Goal: Task Accomplishment & Management: Manage account settings

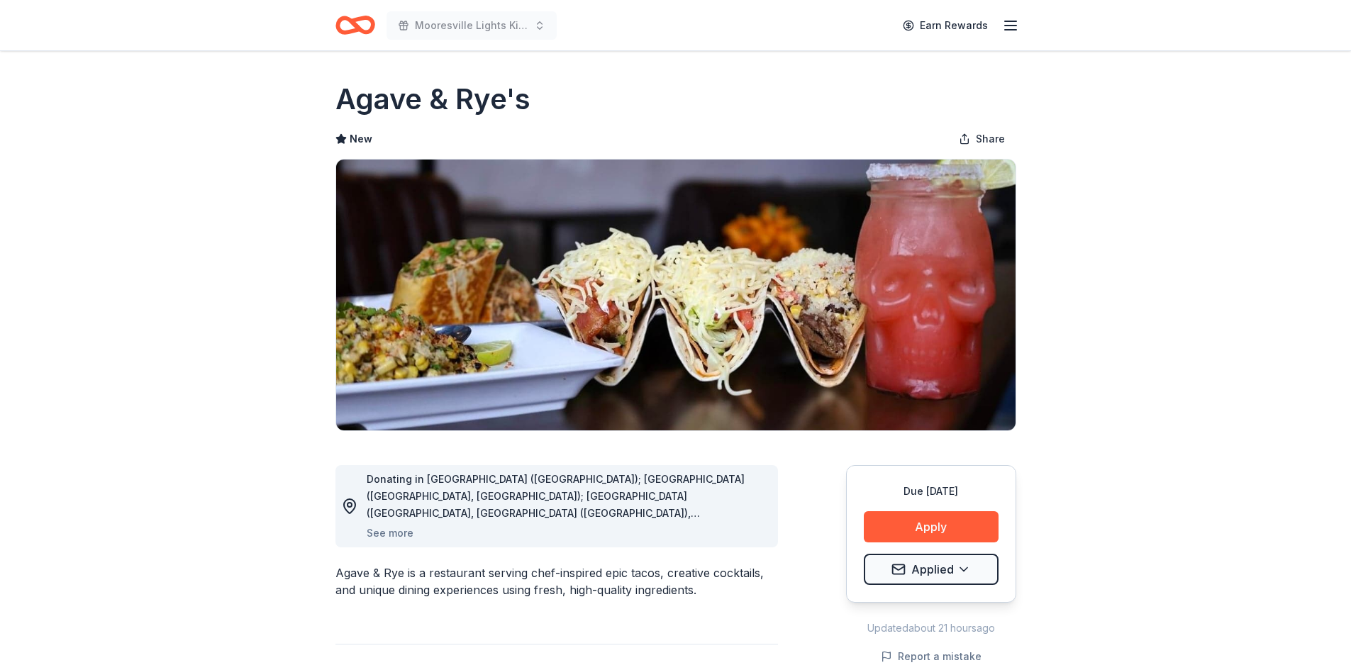
click at [343, 22] on icon "Home" at bounding box center [355, 25] width 40 height 33
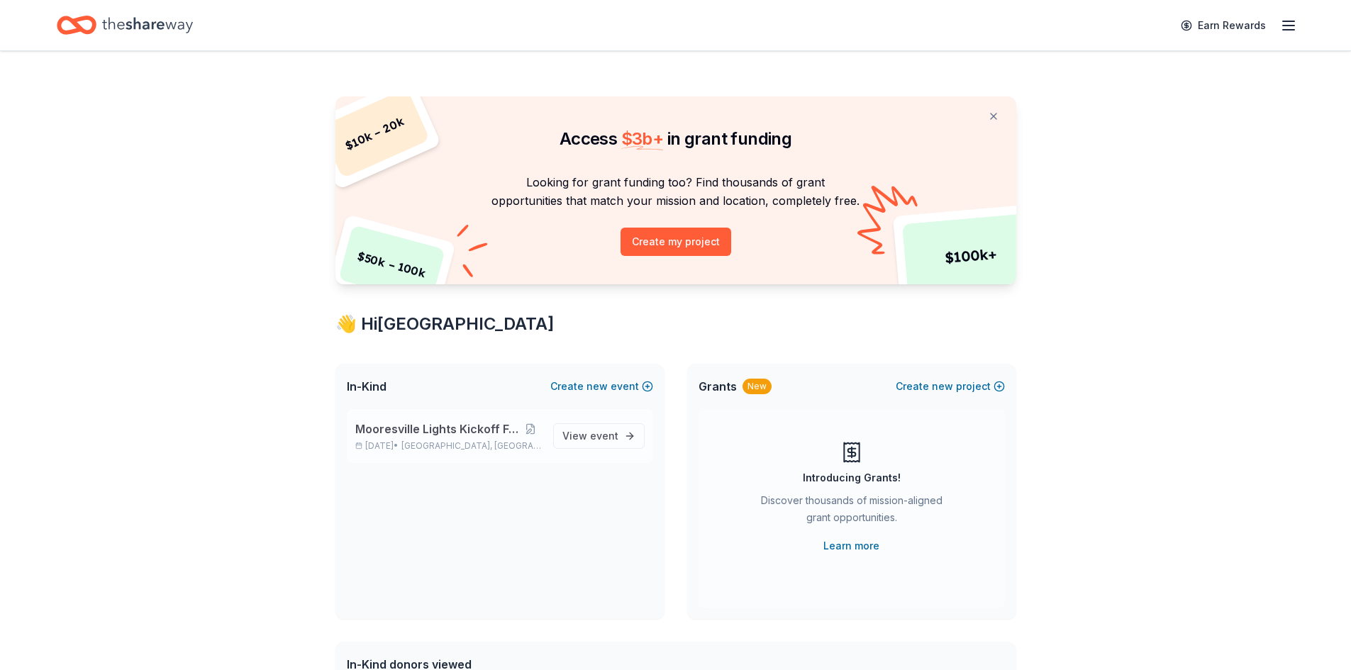
click at [447, 425] on span "Mooresville Lights Kickoff Fundraiser" at bounding box center [437, 429] width 164 height 17
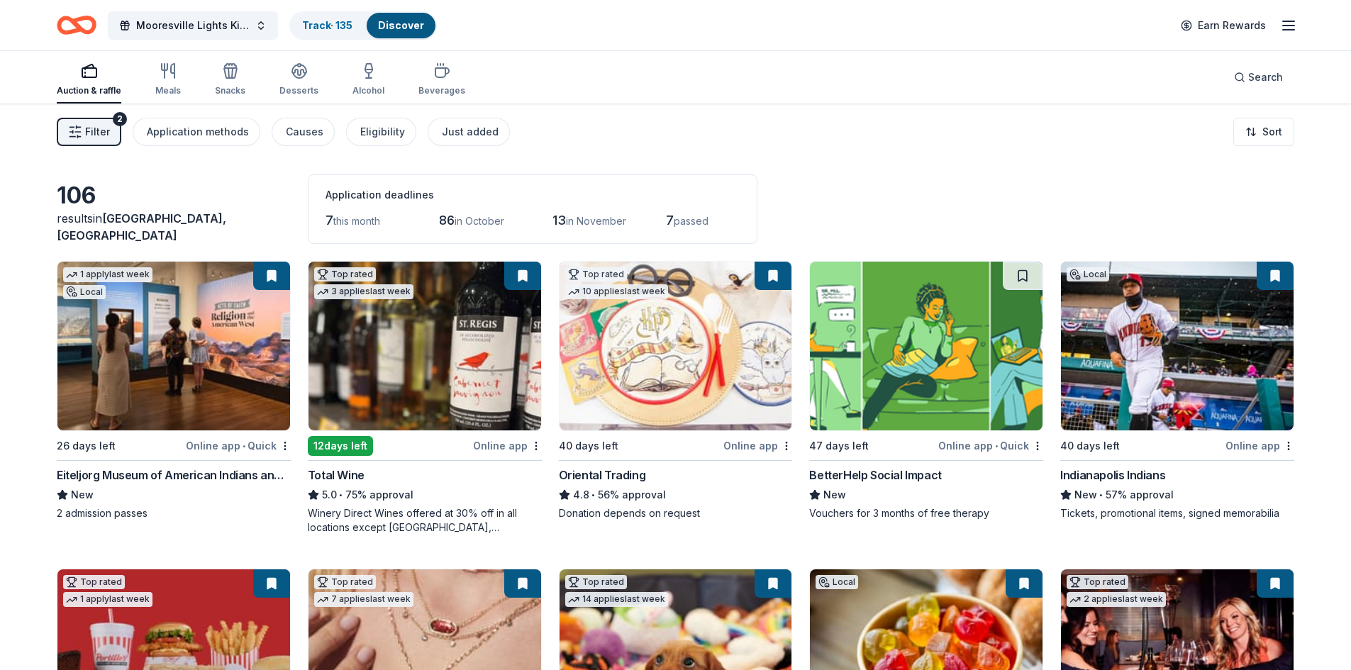
click at [89, 129] on span "Filter" at bounding box center [97, 131] width 25 height 17
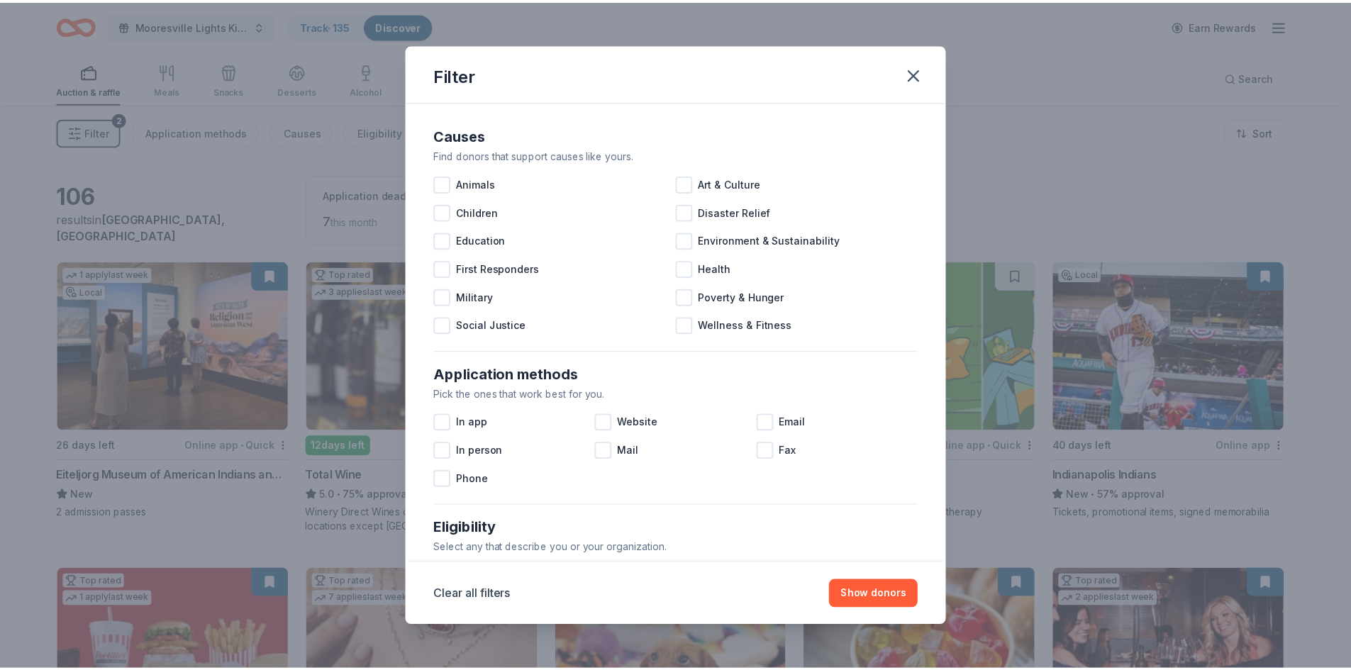
scroll to position [472, 0]
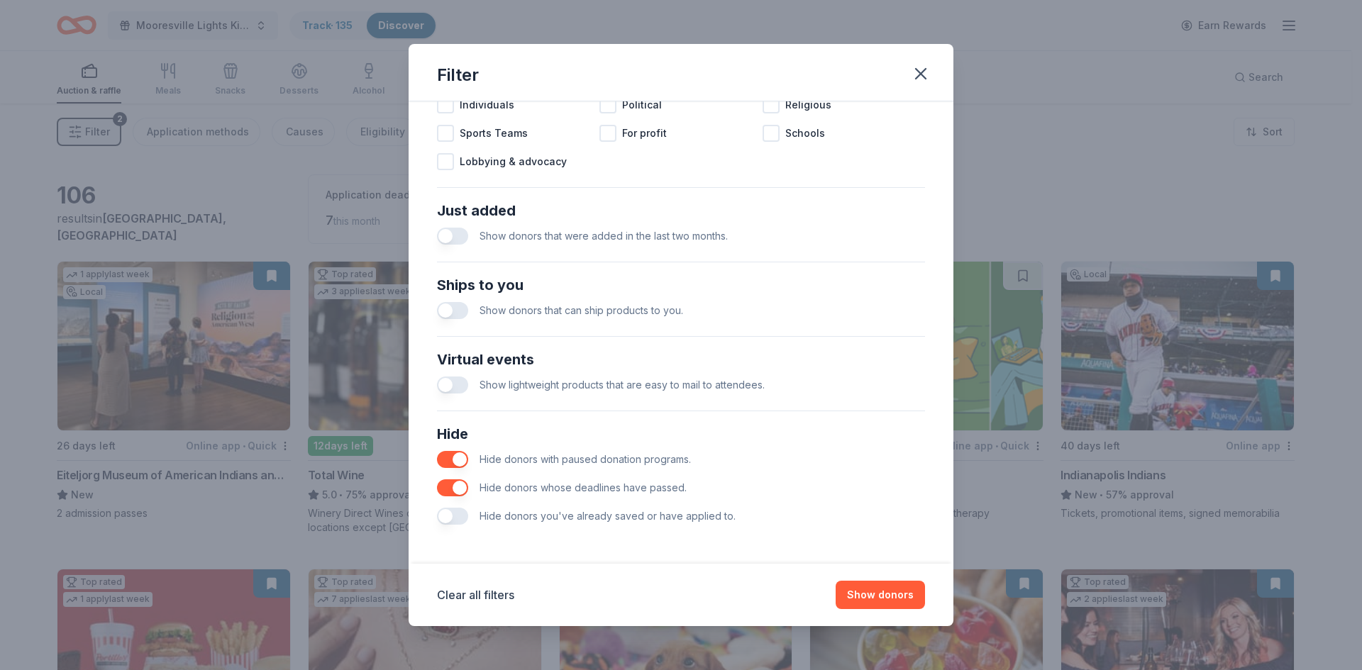
click at [454, 516] on button "button" at bounding box center [452, 516] width 31 height 17
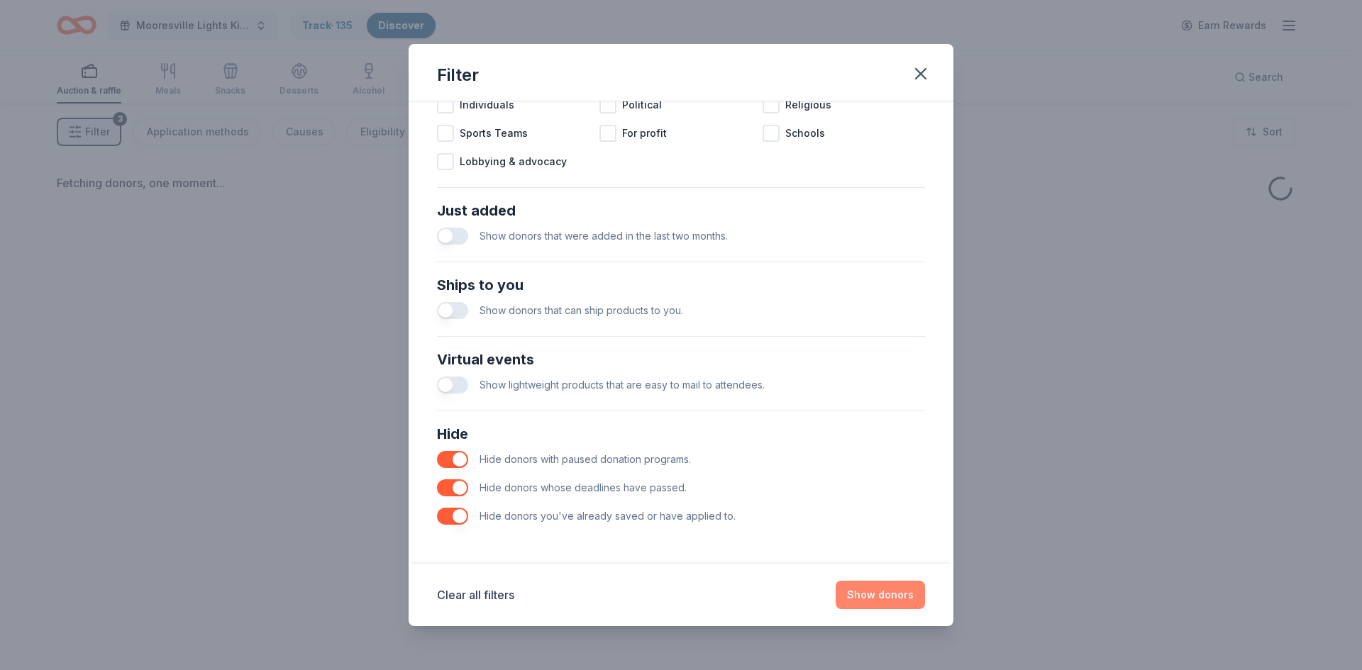
click at [875, 591] on button "Show donors" at bounding box center [879, 595] width 89 height 28
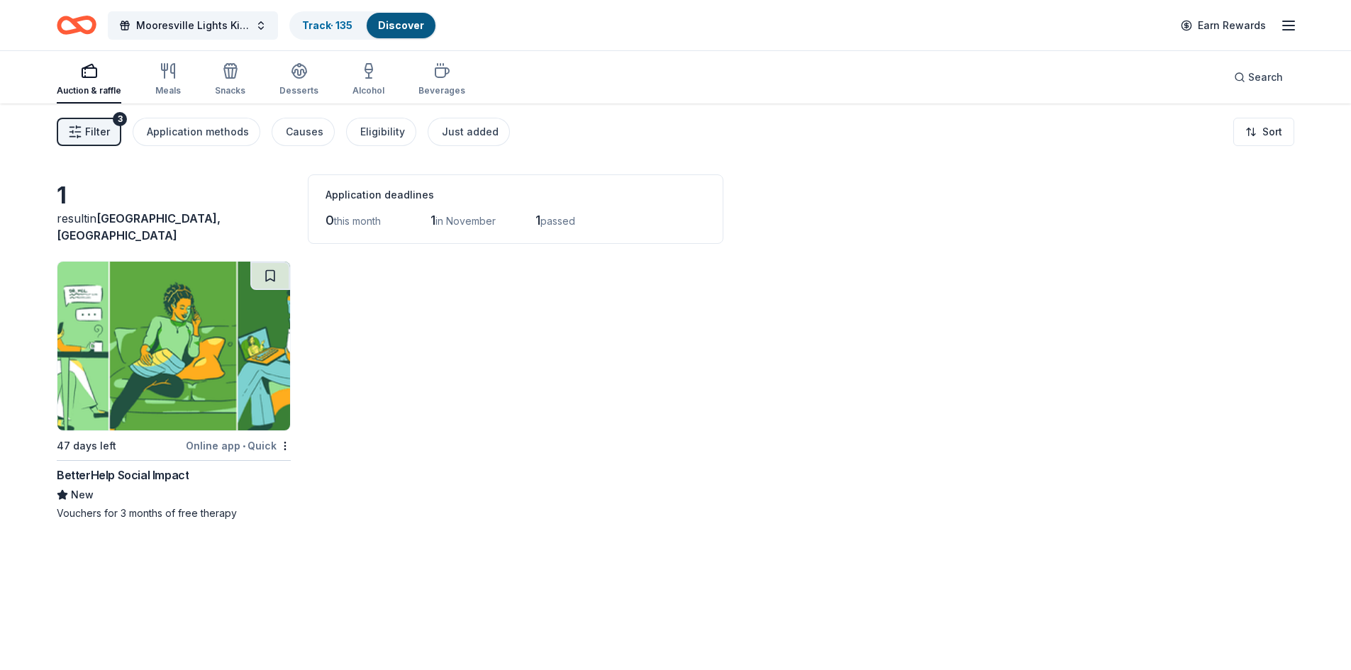
click at [116, 474] on div "BetterHelp Social Impact" at bounding box center [123, 475] width 132 height 17
click at [321, 27] on link "Track · 135" at bounding box center [327, 25] width 50 height 12
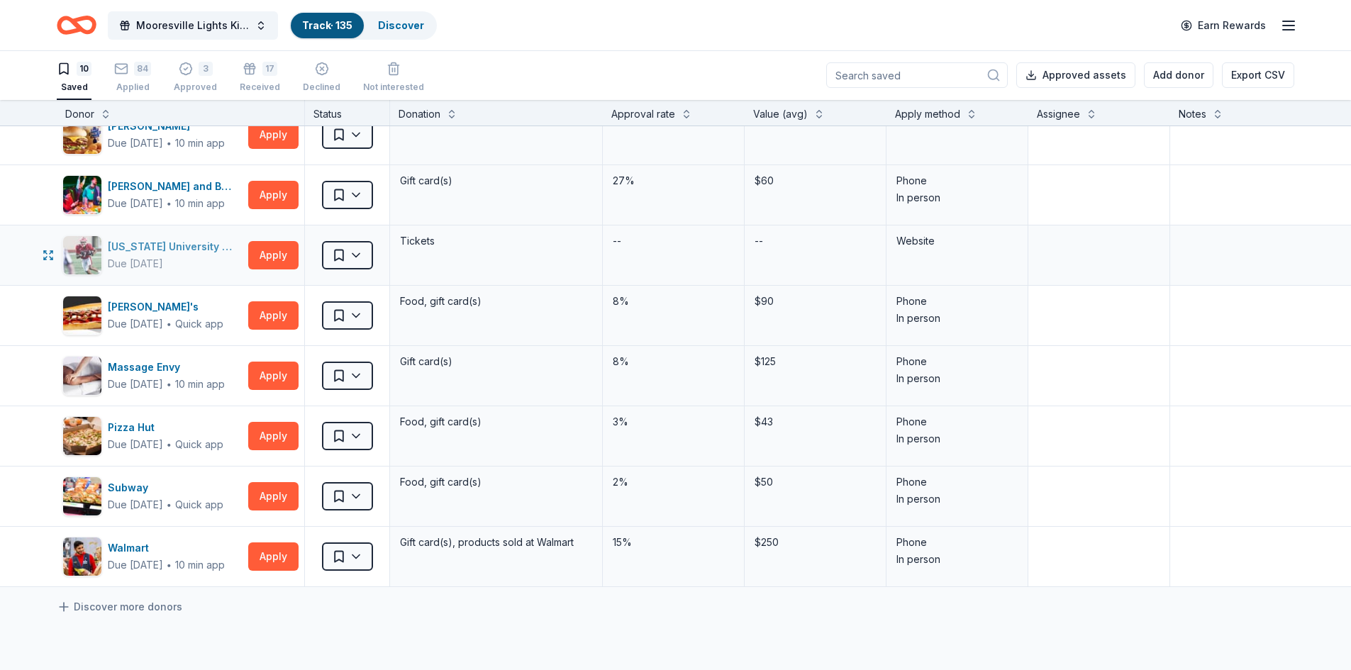
scroll to position [142, 0]
click at [142, 304] on div "Jimmy John's" at bounding box center [166, 307] width 116 height 17
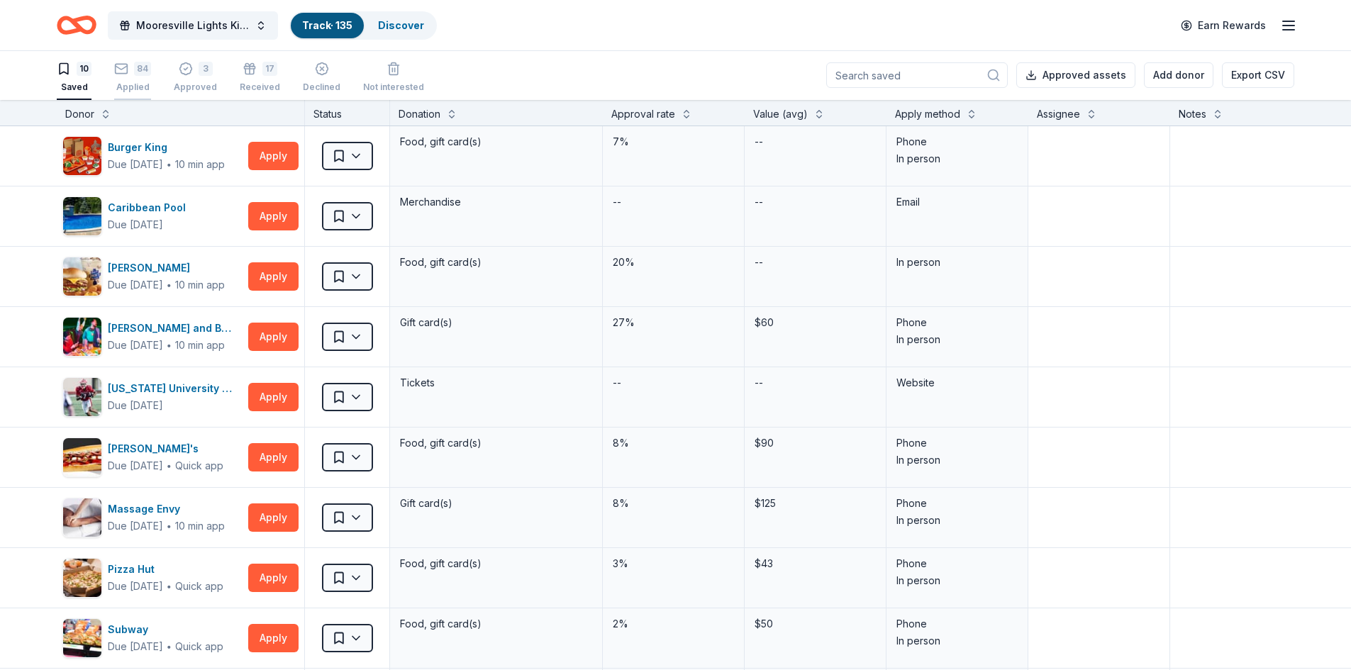
click at [128, 73] on rect "button" at bounding box center [122, 68] width 12 height 9
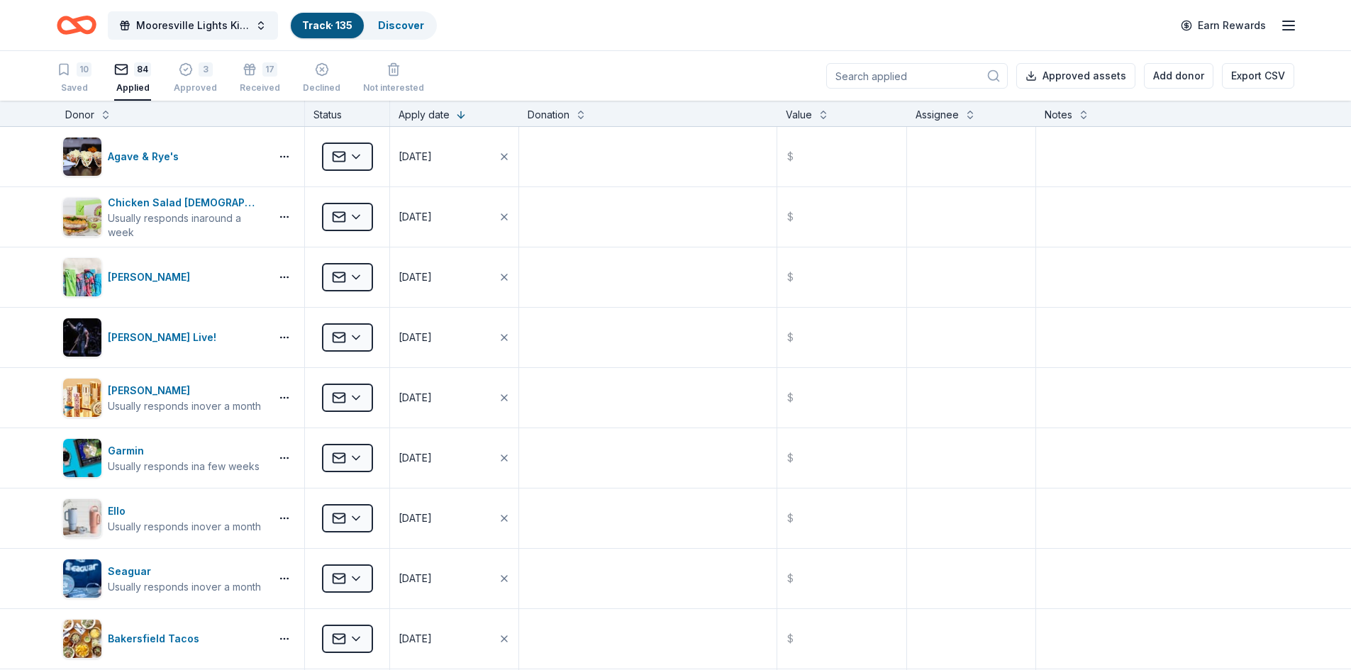
click at [424, 116] on div "Apply date" at bounding box center [424, 114] width 51 height 17
click at [457, 115] on button at bounding box center [460, 113] width 11 height 14
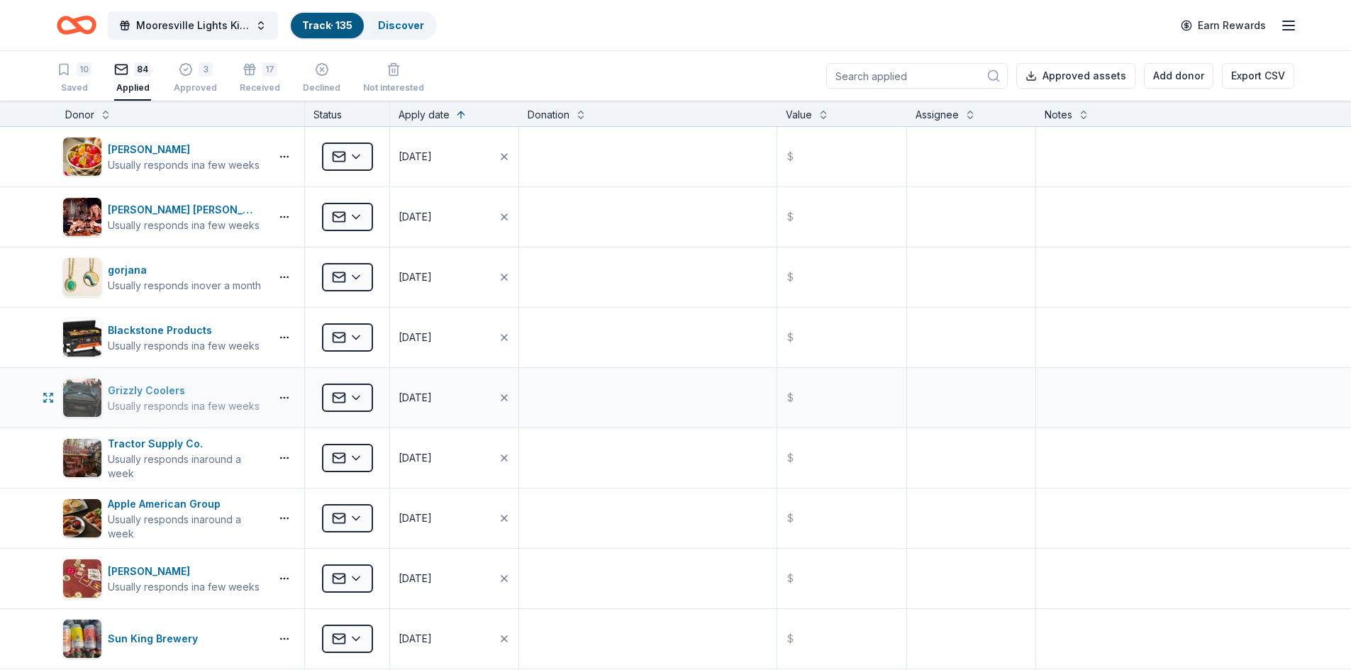
click at [190, 401] on div "Usually responds in a few weeks" at bounding box center [184, 406] width 152 height 14
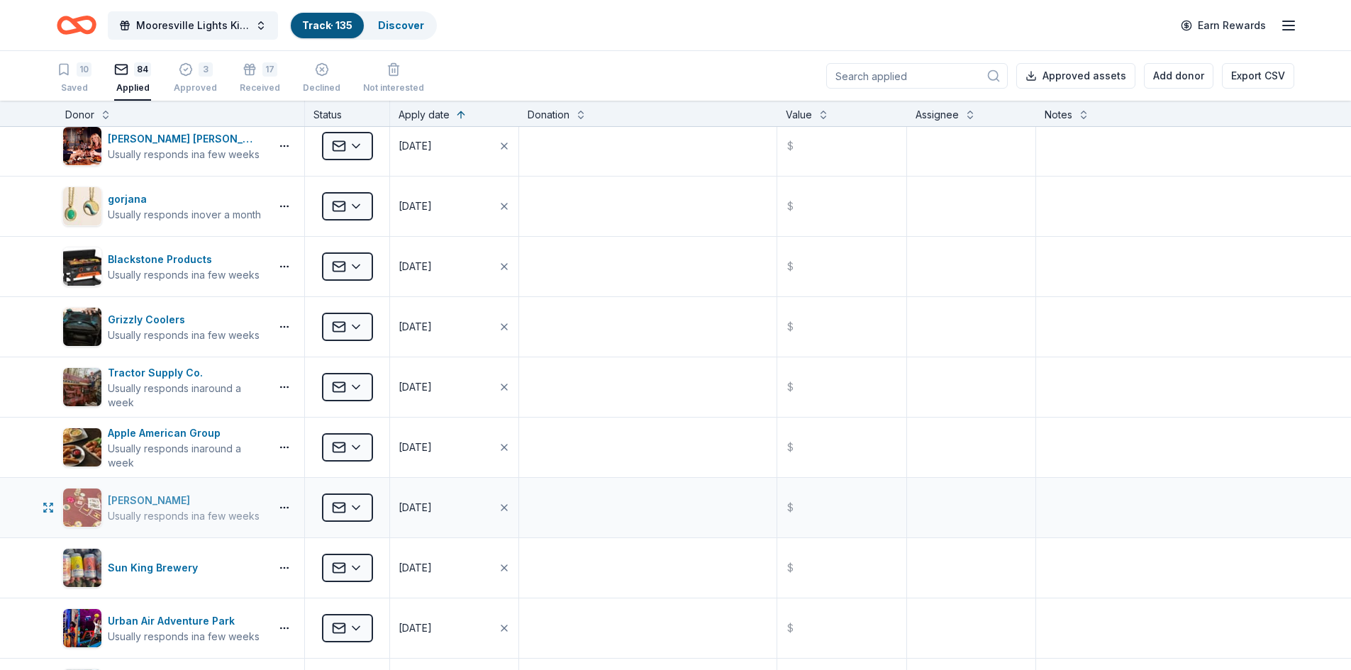
click at [133, 501] on div "Boyd Gaming" at bounding box center [184, 500] width 152 height 17
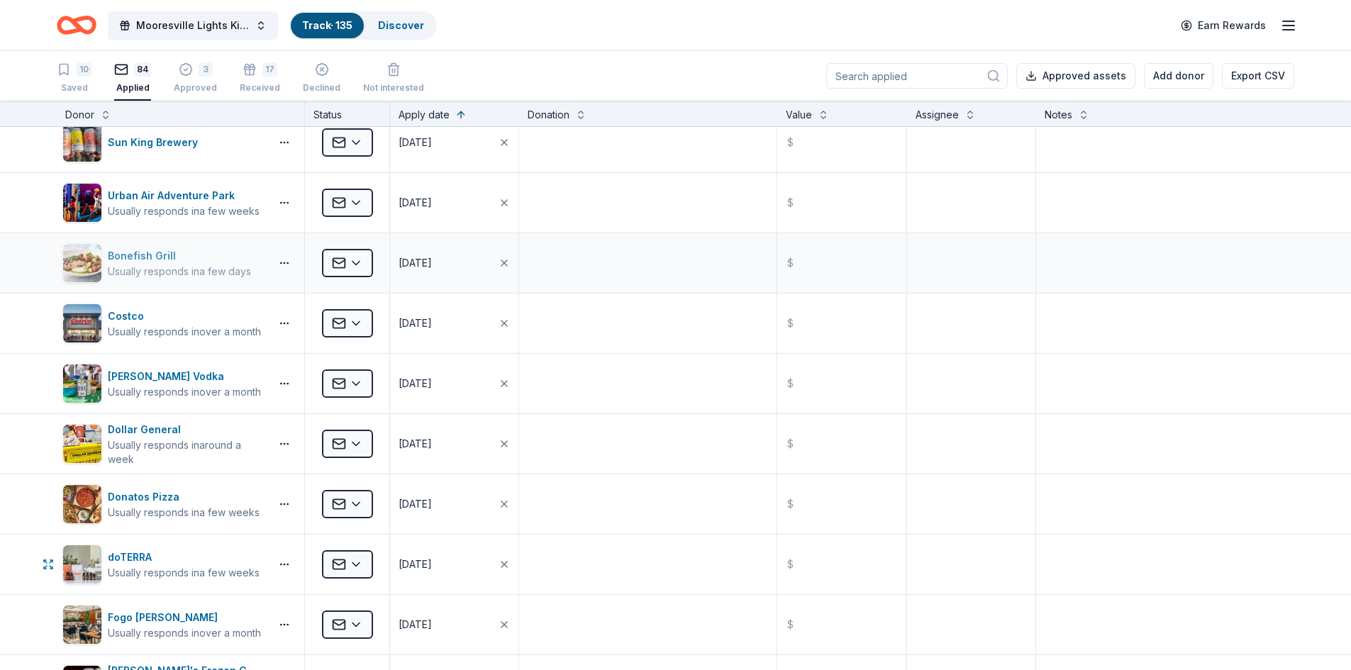
scroll to position [496, 0]
click at [115, 428] on div "Dollar General" at bounding box center [186, 429] width 157 height 17
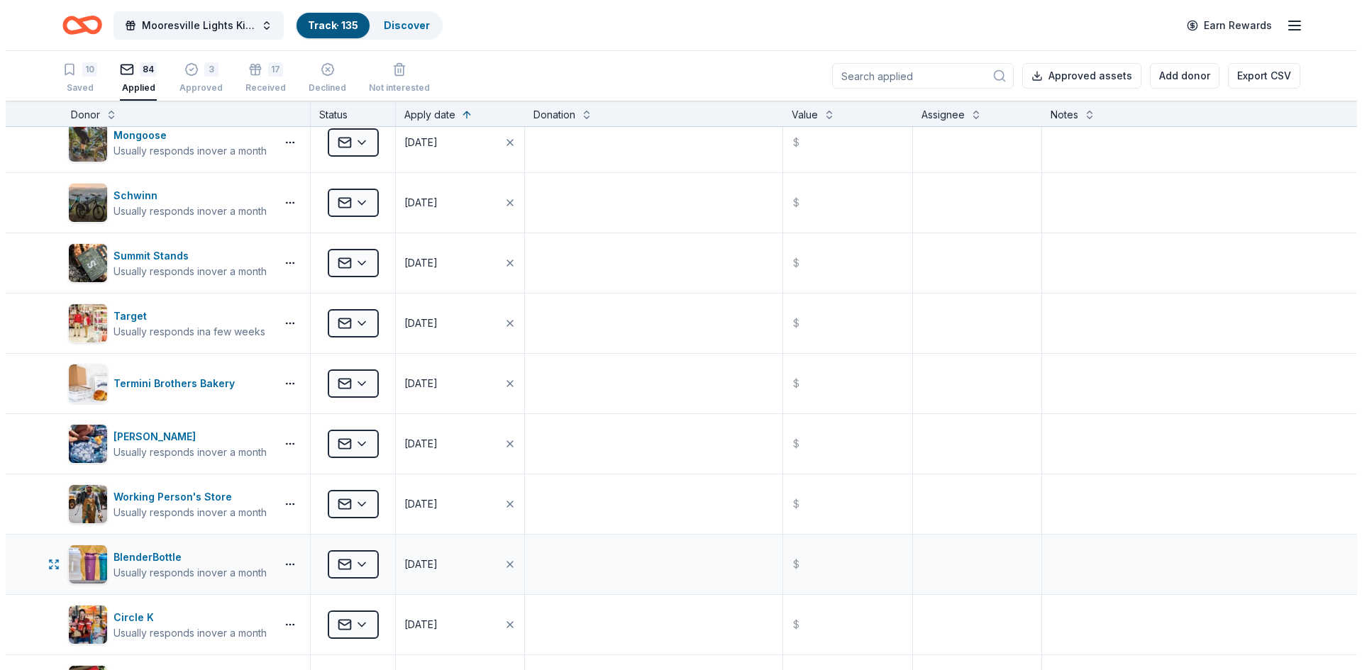
scroll to position [1844, 0]
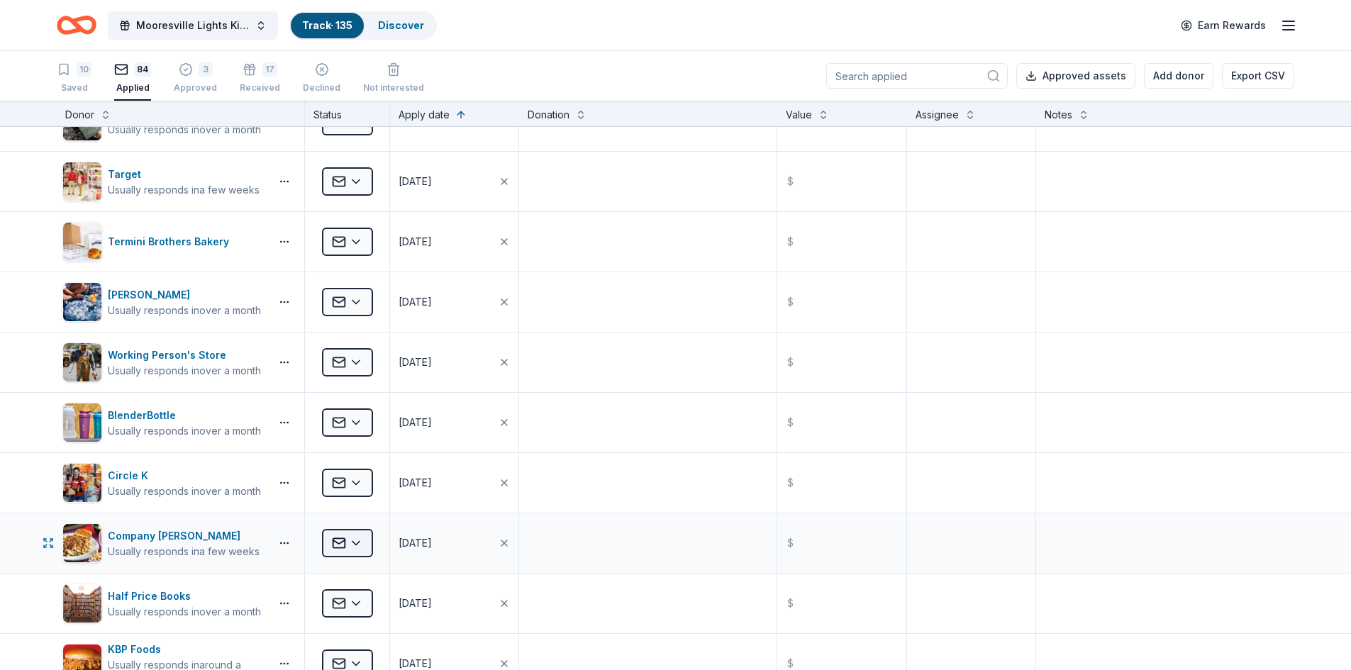
click at [347, 548] on html "Mooresville Lights Kickoff Fundraiser Track · 135 Discover Earn Rewards 10 Save…" at bounding box center [675, 335] width 1351 height 670
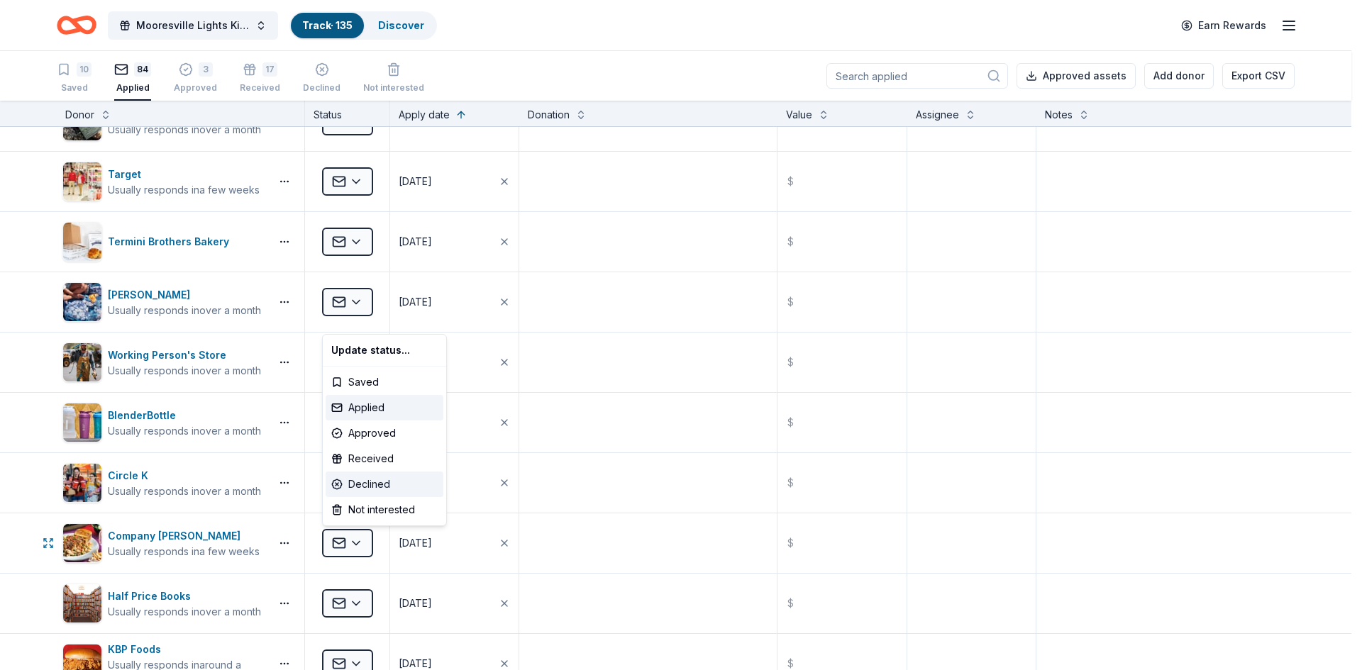
click at [367, 485] on div "Declined" at bounding box center [384, 485] width 118 height 26
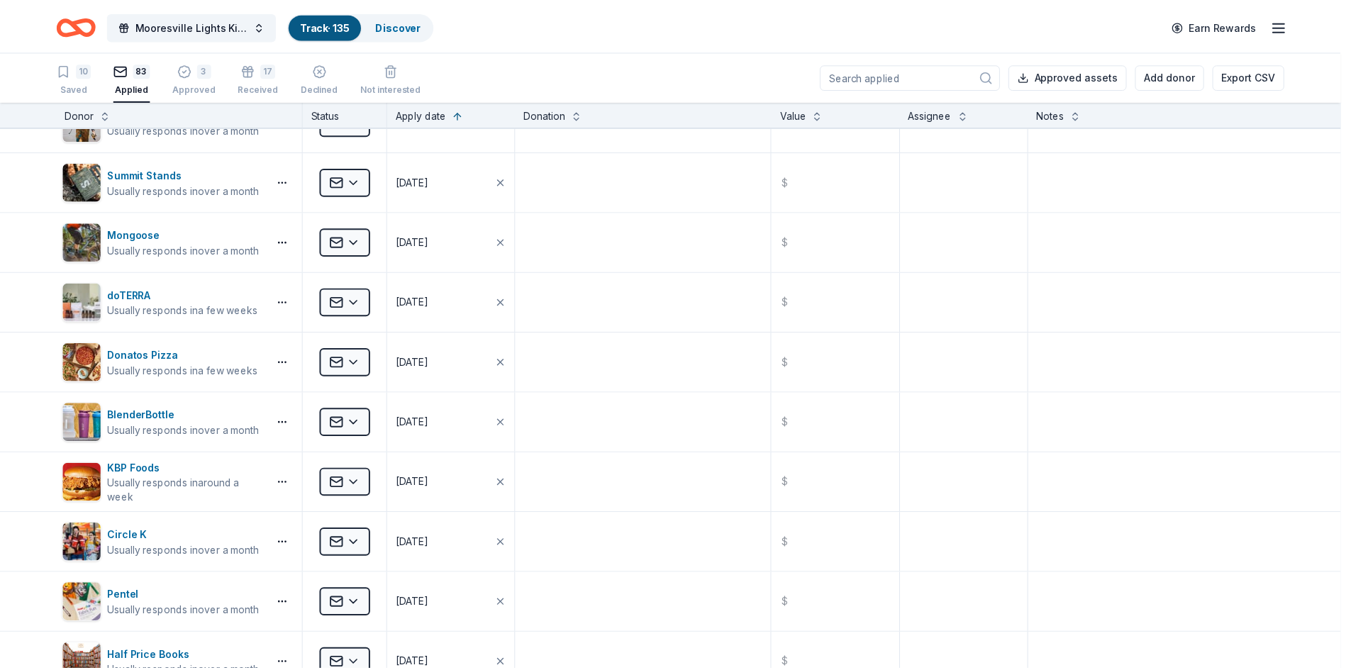
scroll to position [698, 0]
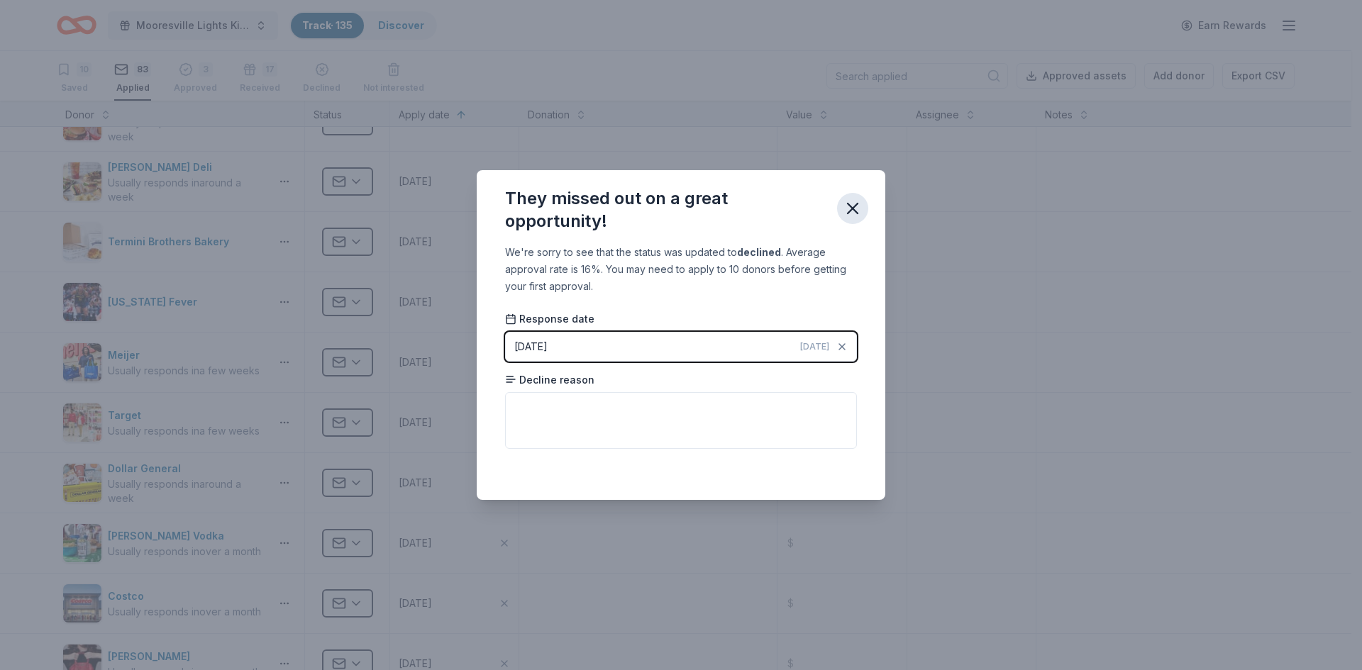
click at [848, 206] on icon "button" at bounding box center [852, 209] width 20 height 20
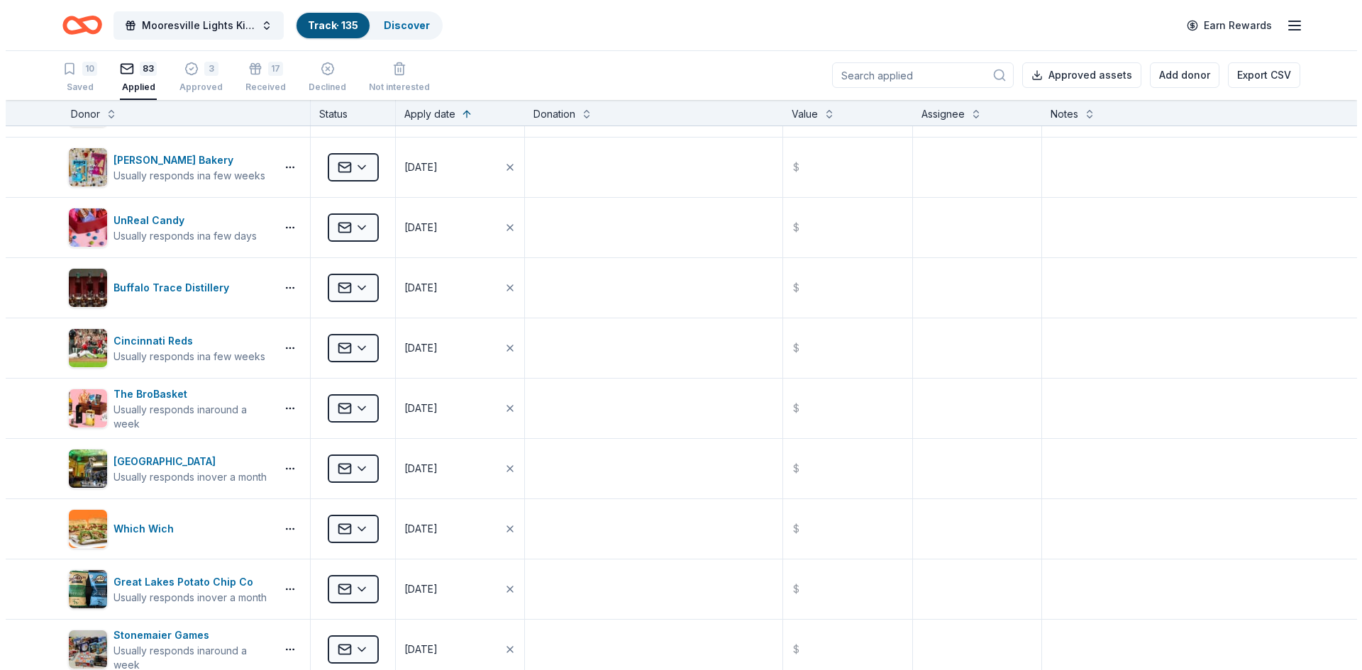
scroll to position [0, 0]
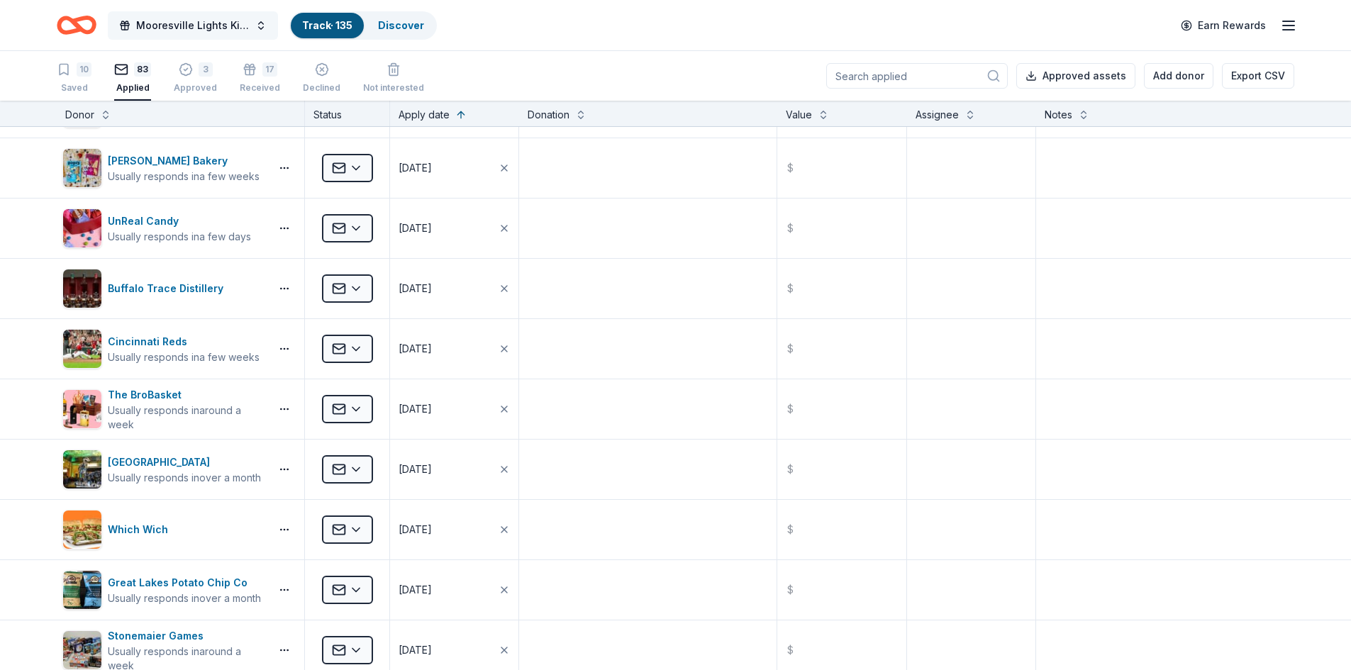
click at [164, 22] on span "Mooresville Lights Kickoff Fundraiser" at bounding box center [192, 25] width 113 height 17
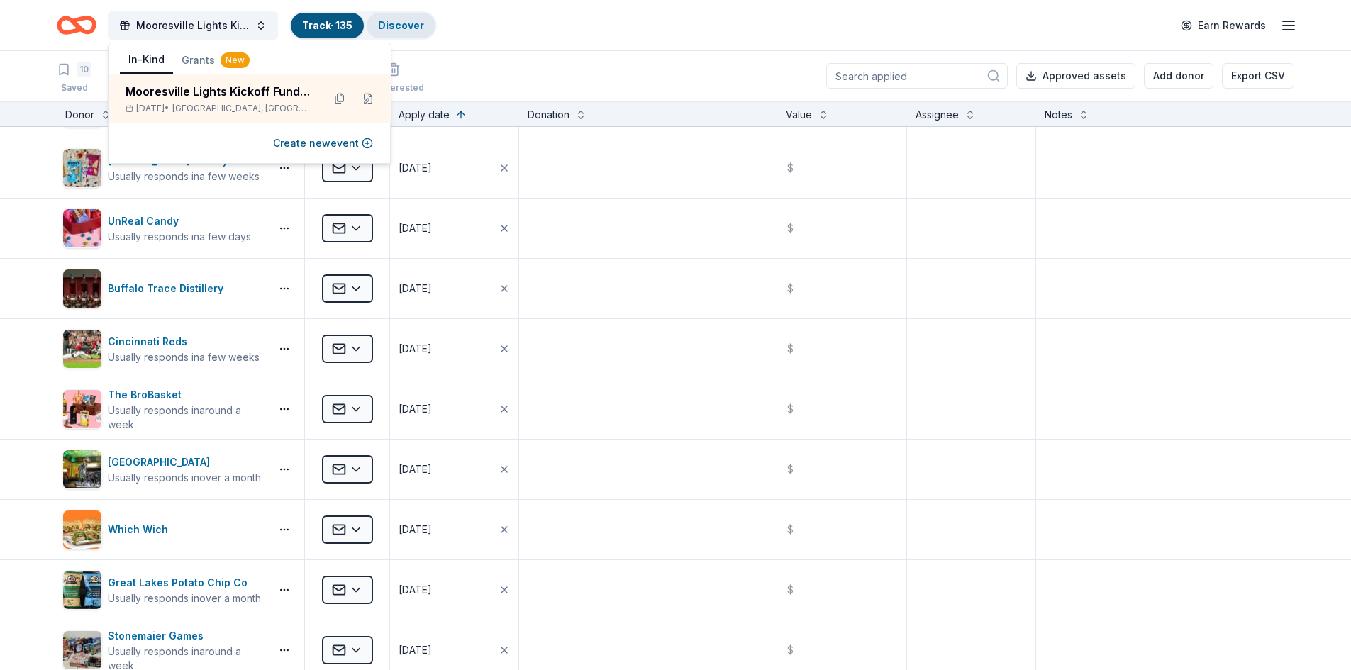
click at [382, 23] on link "Discover" at bounding box center [401, 25] width 46 height 12
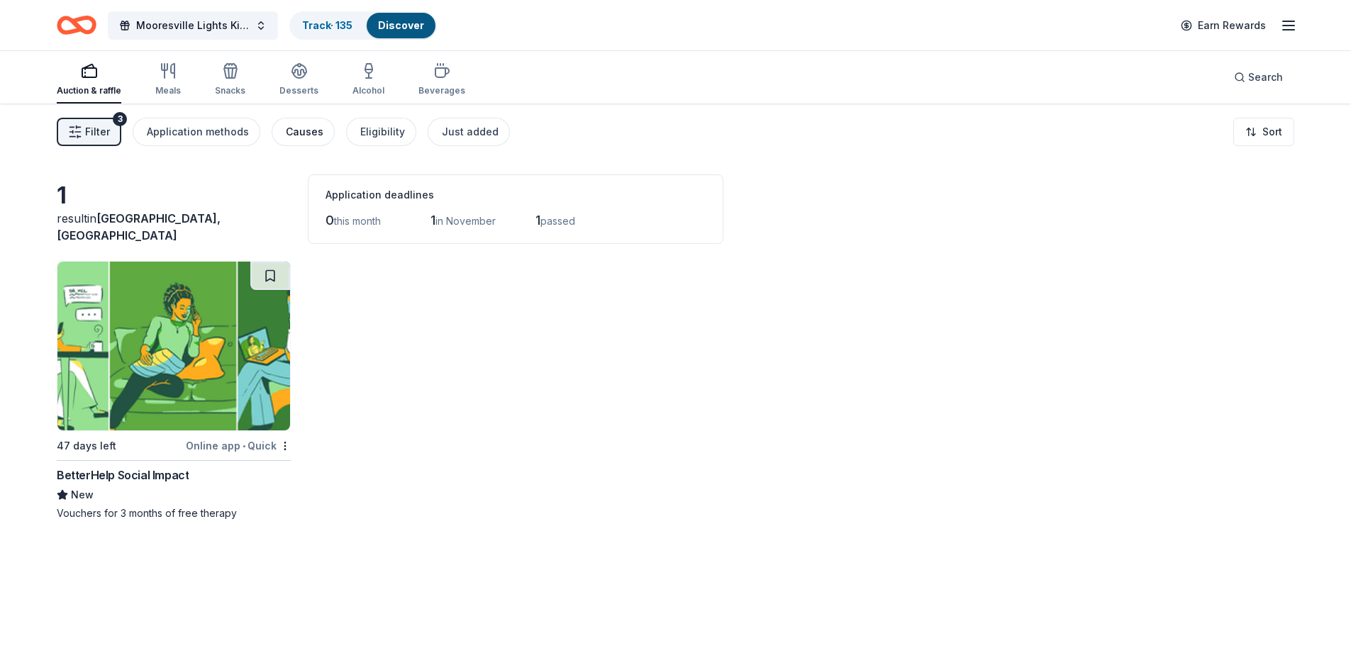
click at [294, 123] on button "Causes" at bounding box center [303, 132] width 63 height 28
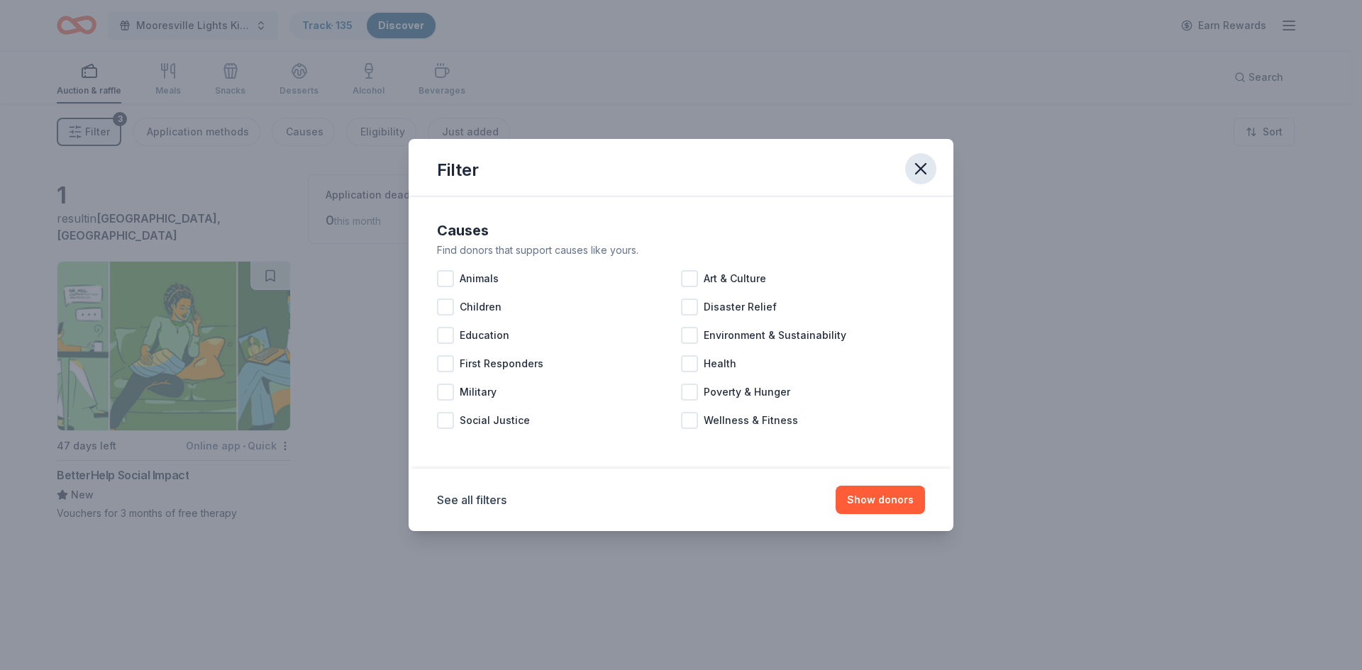
click at [922, 169] on icon "button" at bounding box center [920, 169] width 10 height 10
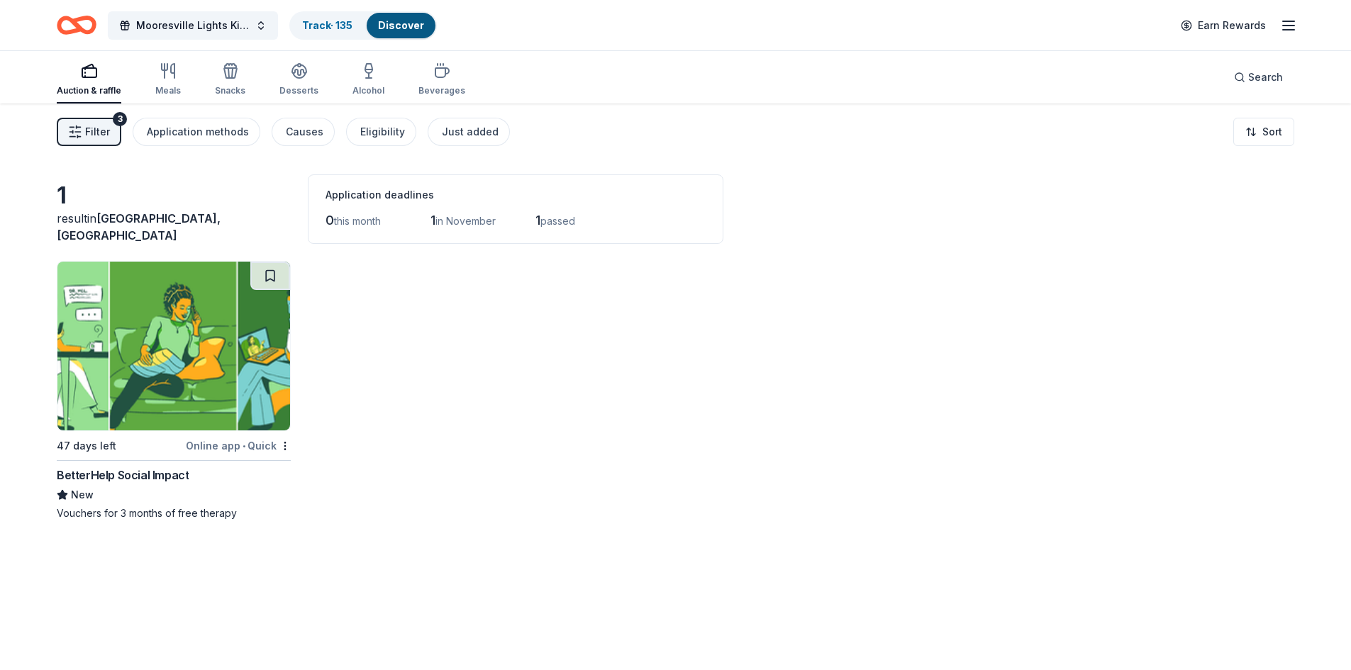
click at [72, 128] on icon "button" at bounding box center [75, 132] width 14 height 14
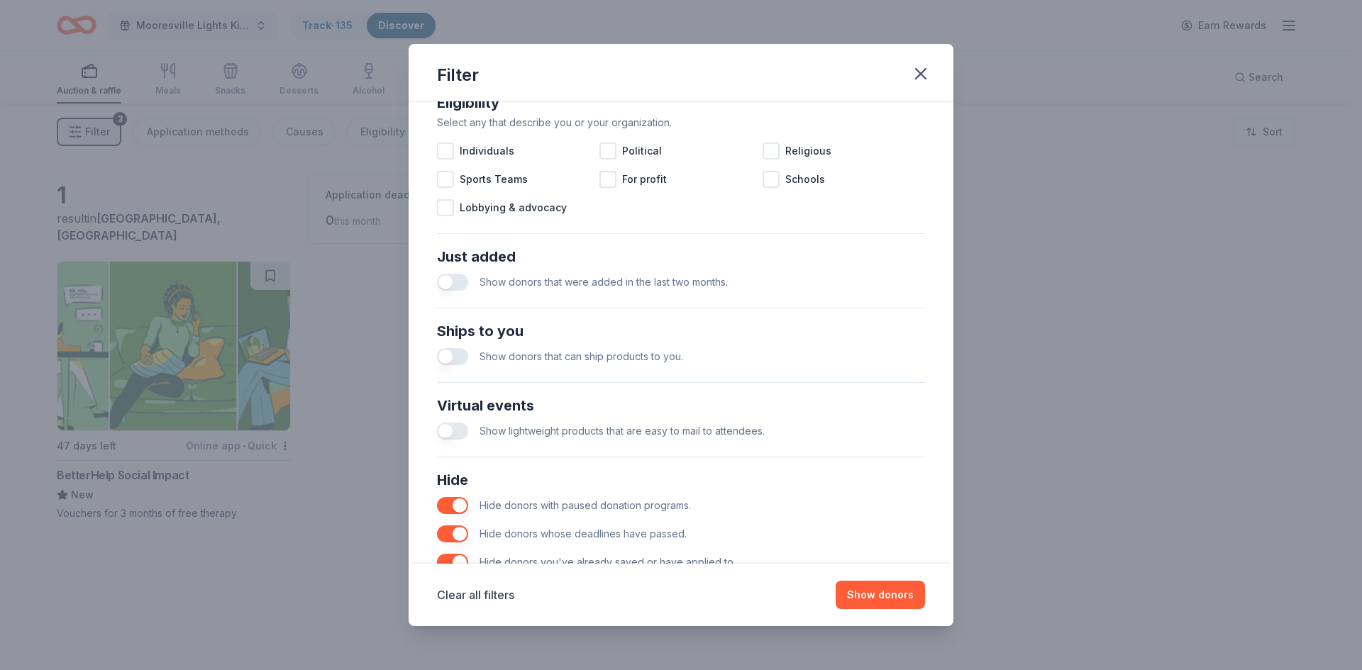
scroll to position [472, 0]
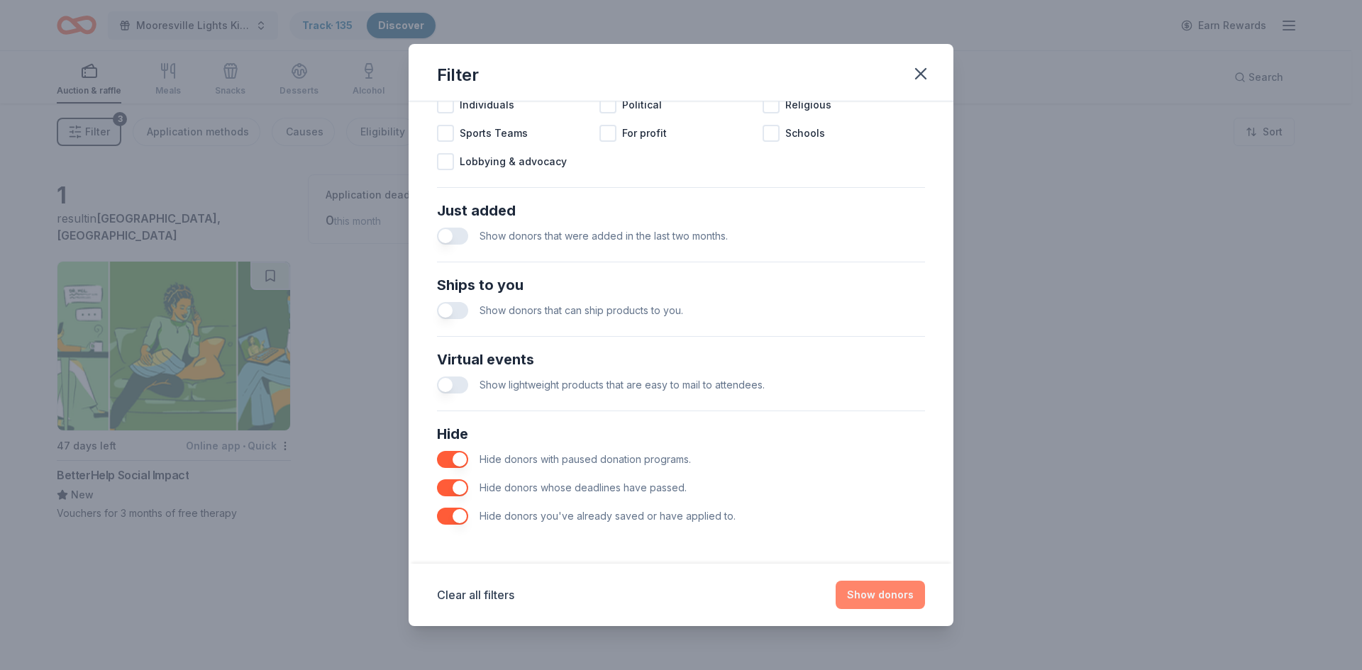
click at [879, 604] on button "Show donors" at bounding box center [879, 595] width 89 height 28
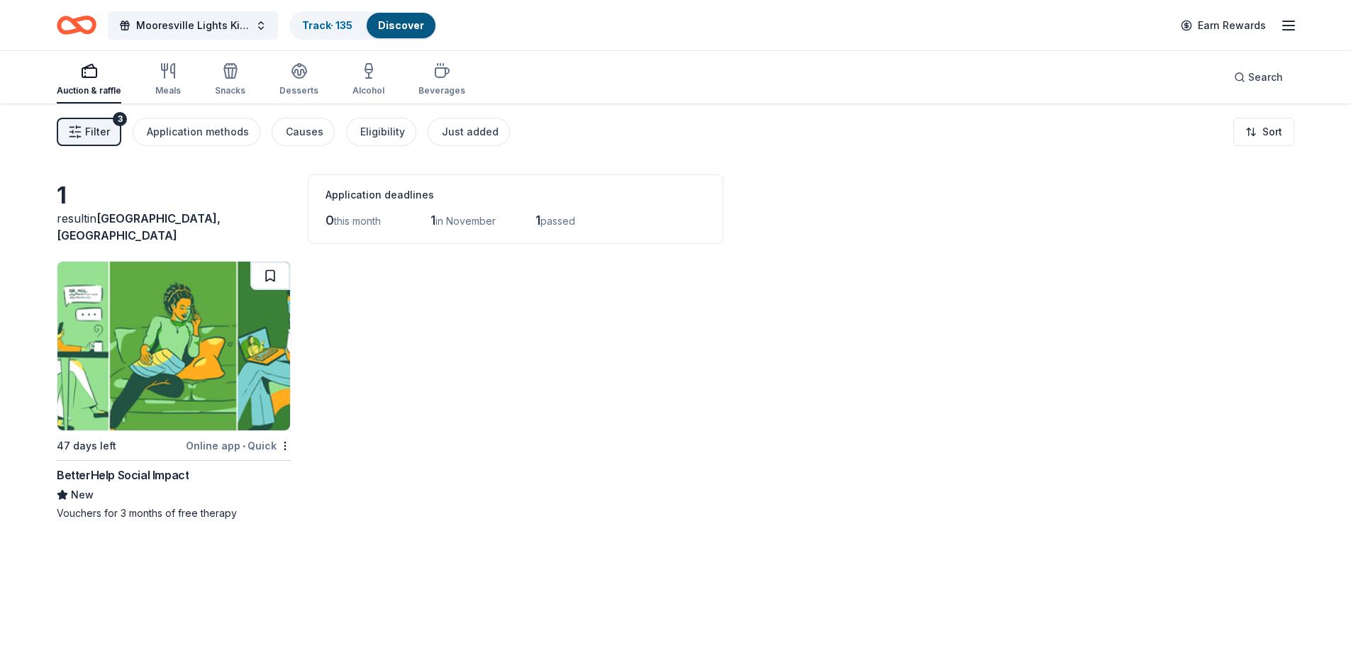
click at [270, 286] on button at bounding box center [270, 276] width 40 height 28
click at [90, 126] on span "Filter" at bounding box center [97, 131] width 25 height 17
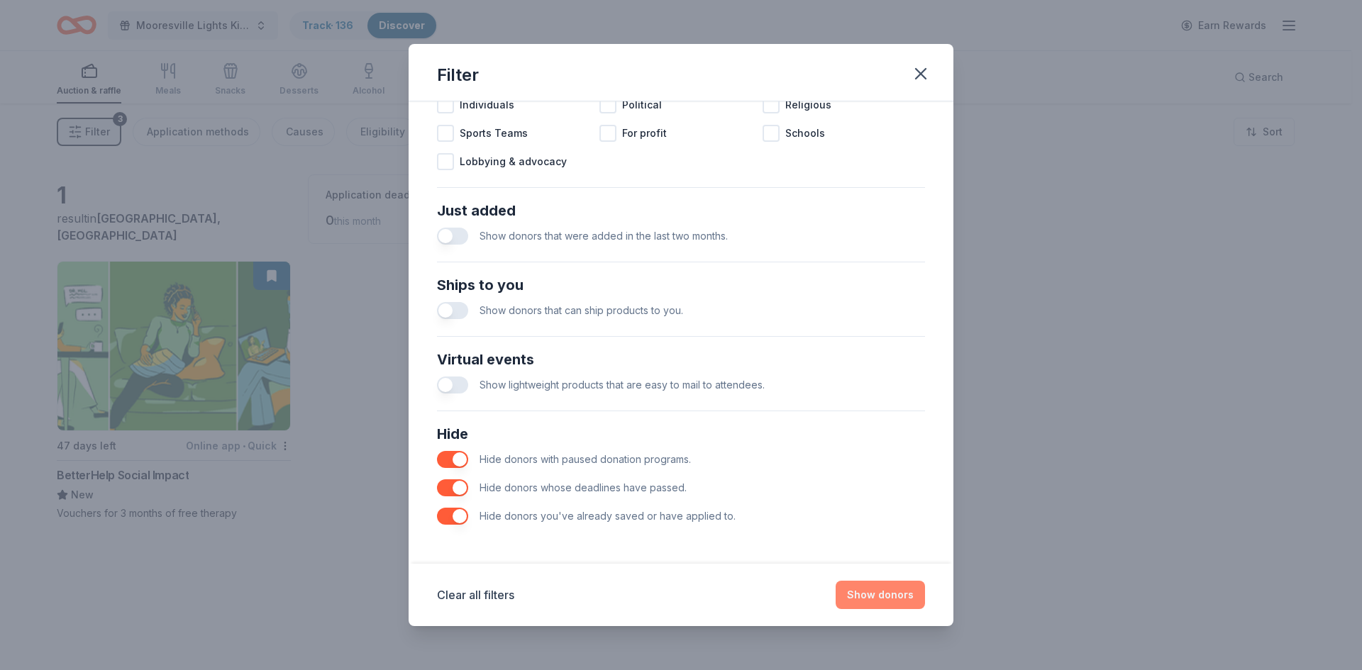
click at [892, 584] on button "Show donors" at bounding box center [879, 595] width 89 height 28
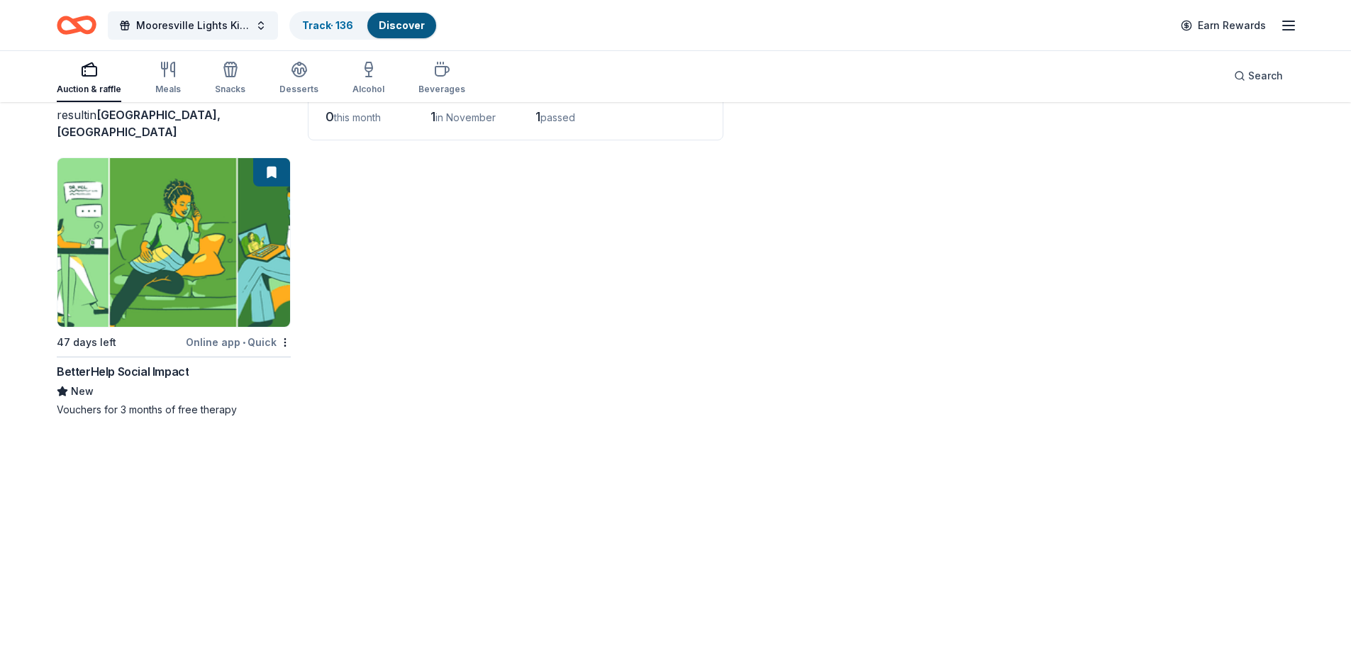
scroll to position [0, 0]
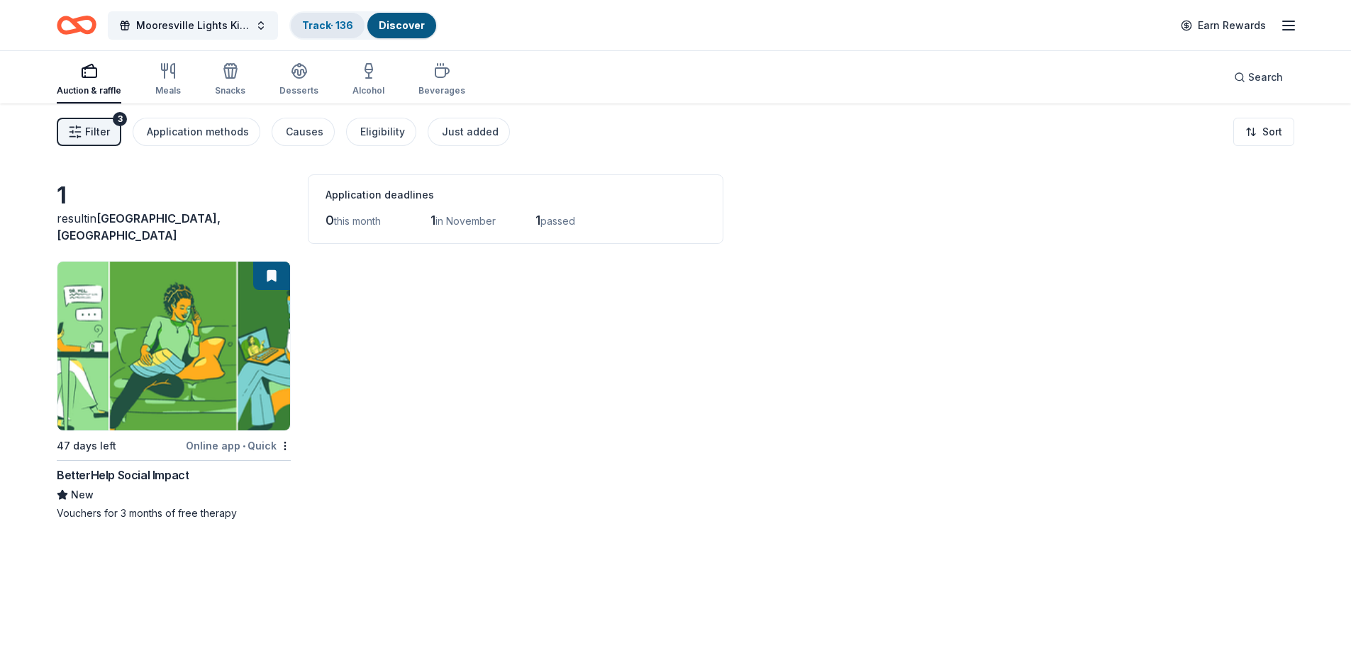
click at [326, 29] on link "Track · 136" at bounding box center [327, 25] width 51 height 12
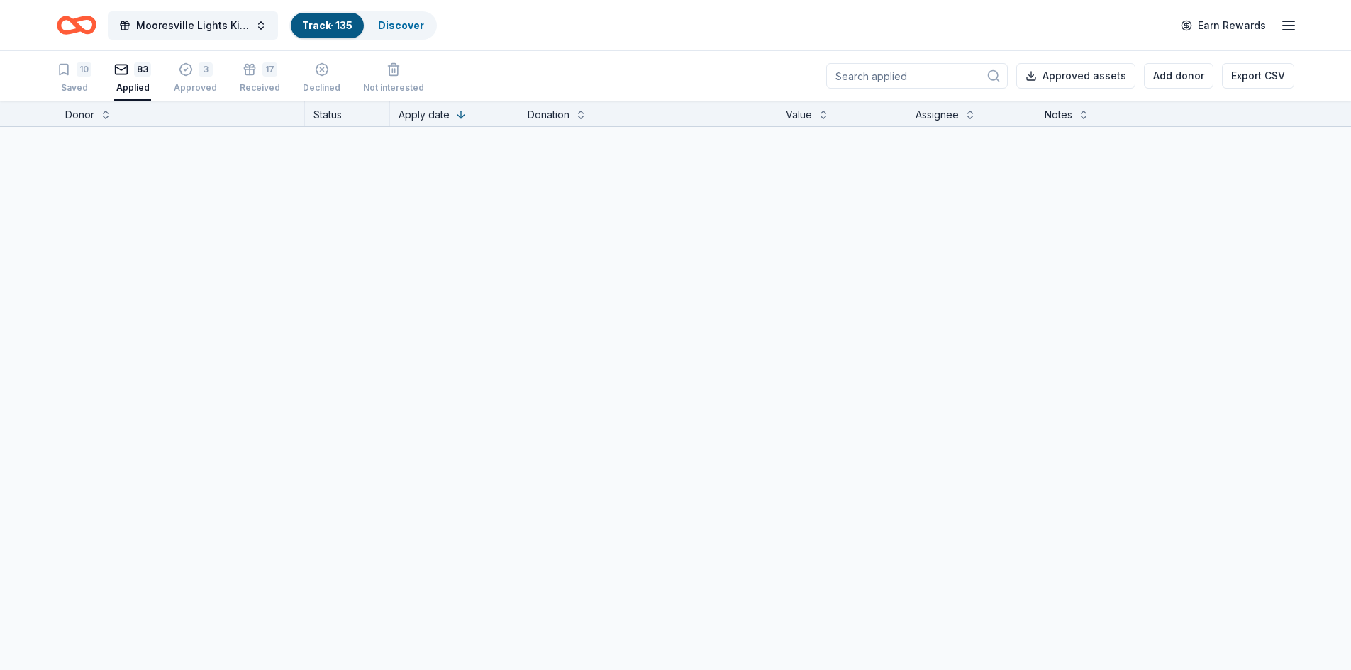
scroll to position [1, 0]
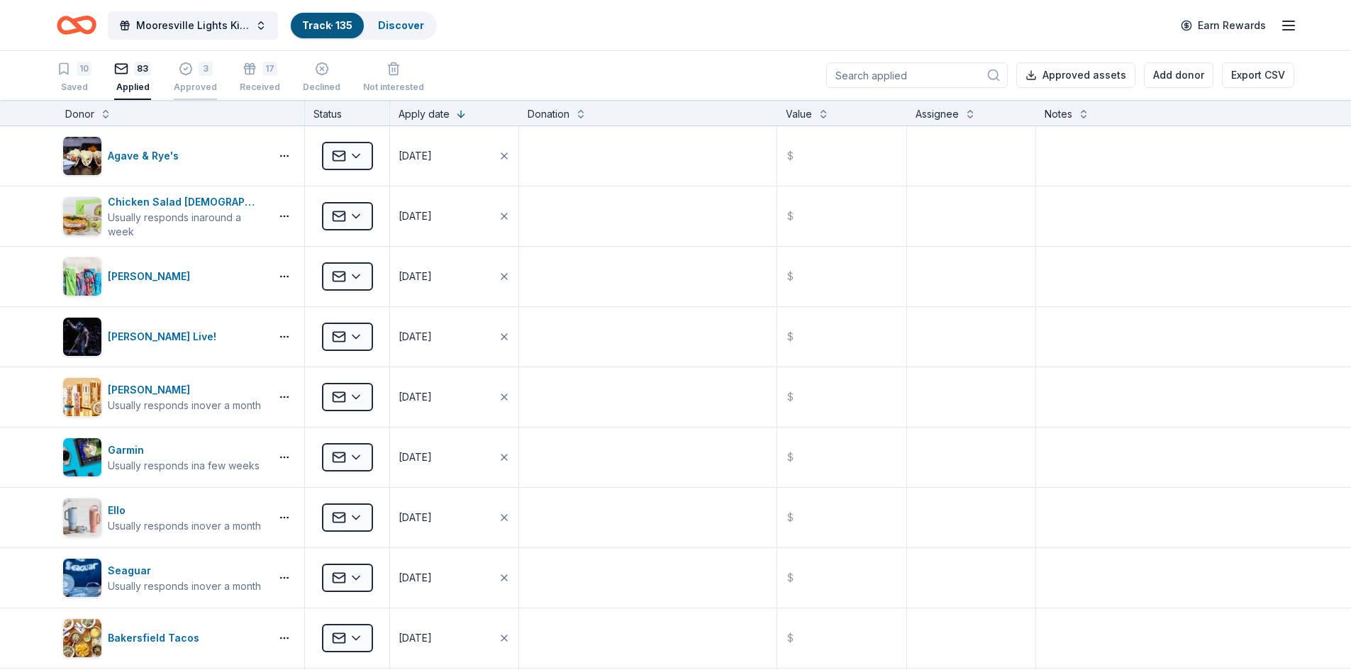
click at [204, 84] on div "Approved" at bounding box center [195, 87] width 43 height 11
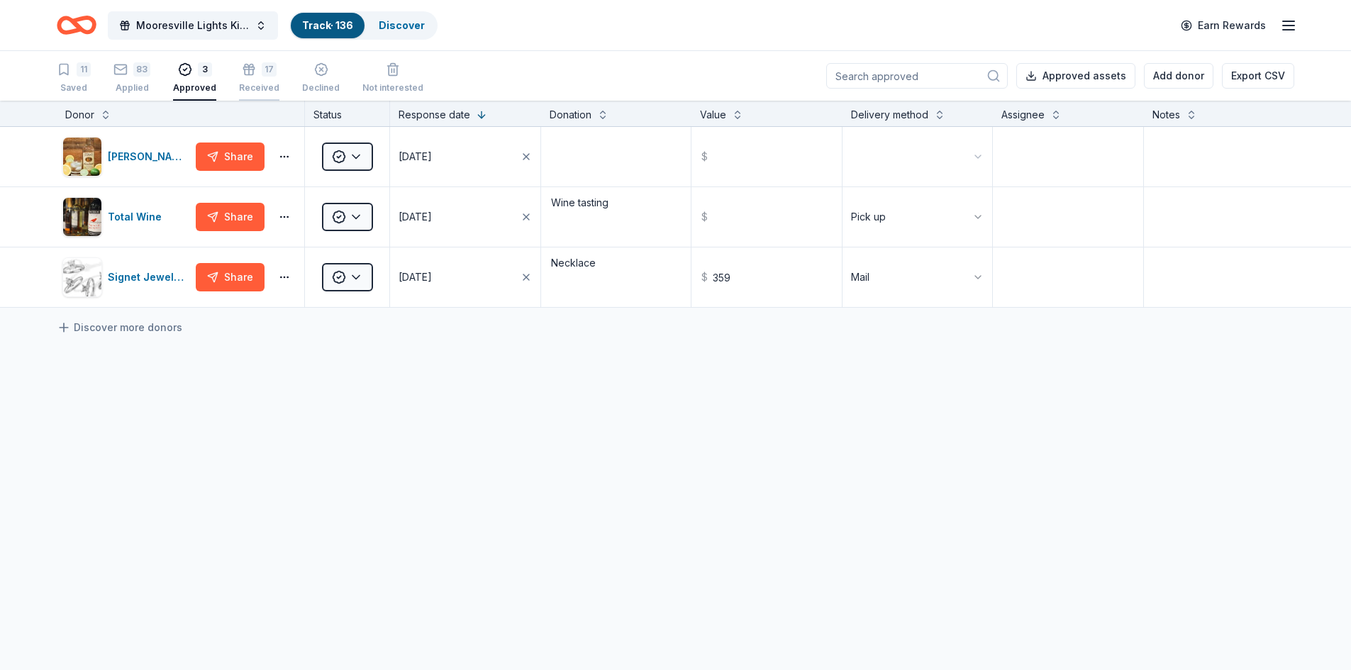
click at [249, 72] on icon "button" at bounding box center [249, 72] width 9 height 6
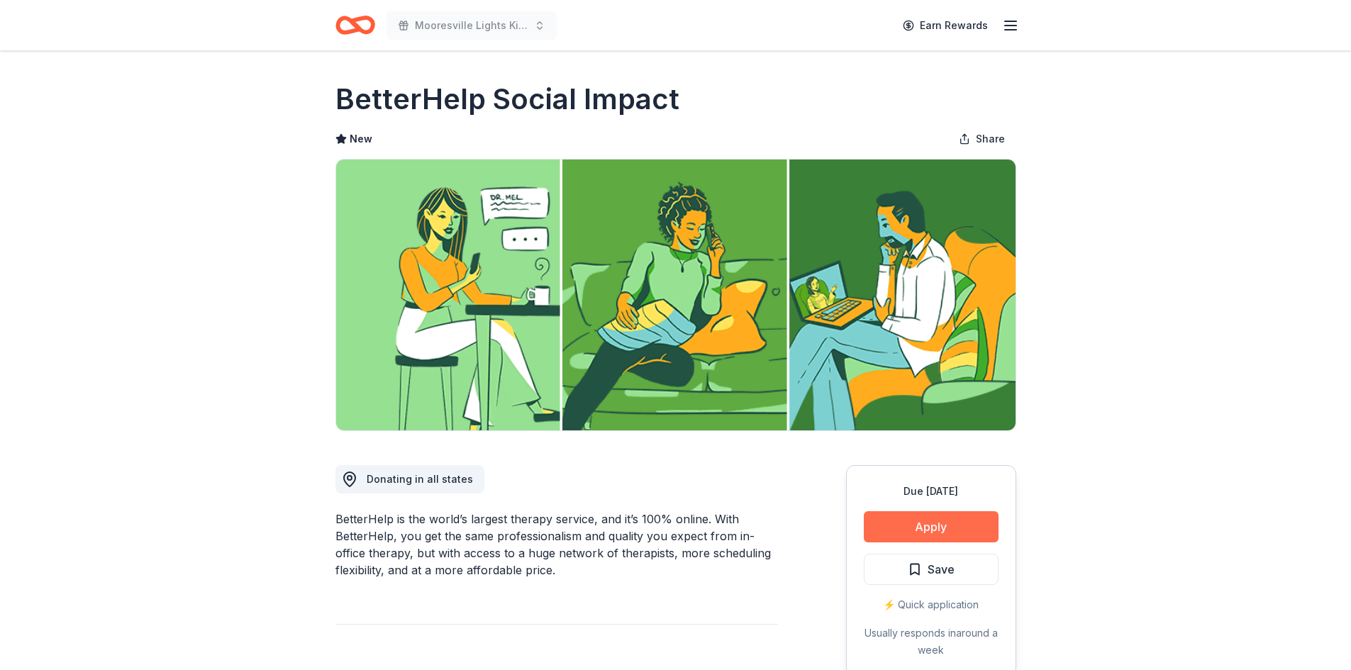
click at [927, 525] on button "Apply" at bounding box center [931, 526] width 135 height 31
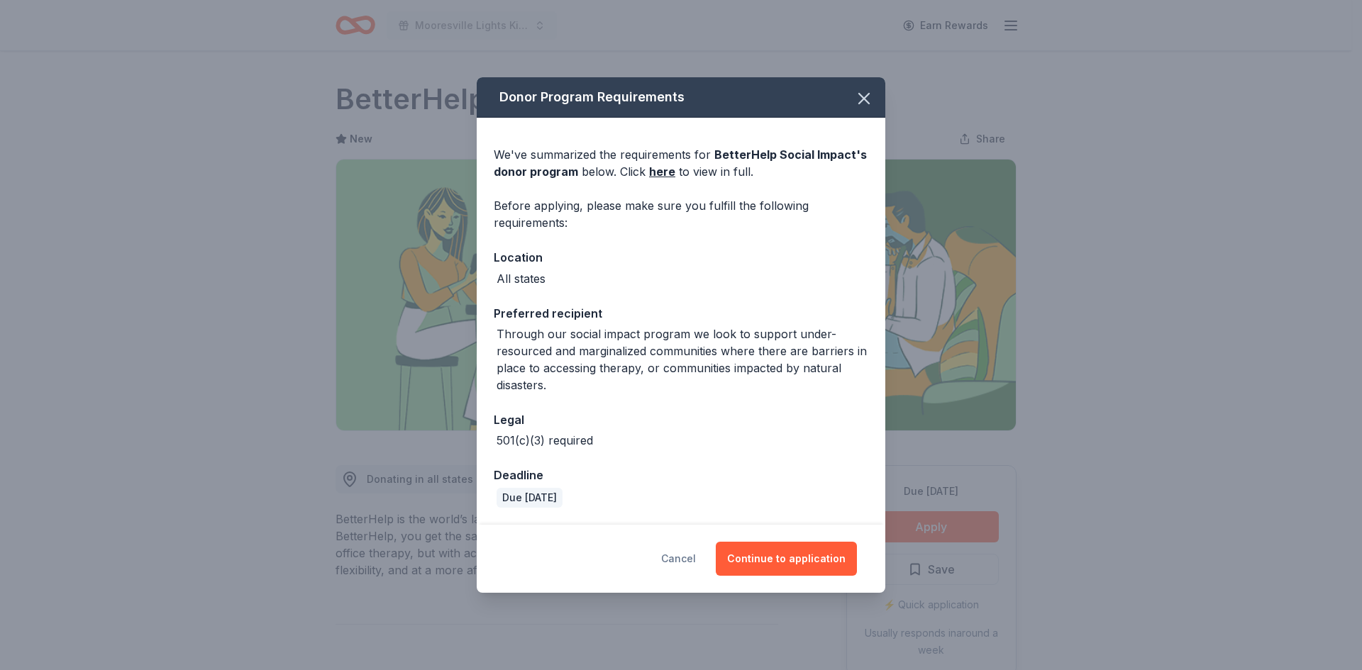
click at [689, 563] on button "Cancel" at bounding box center [678, 559] width 35 height 34
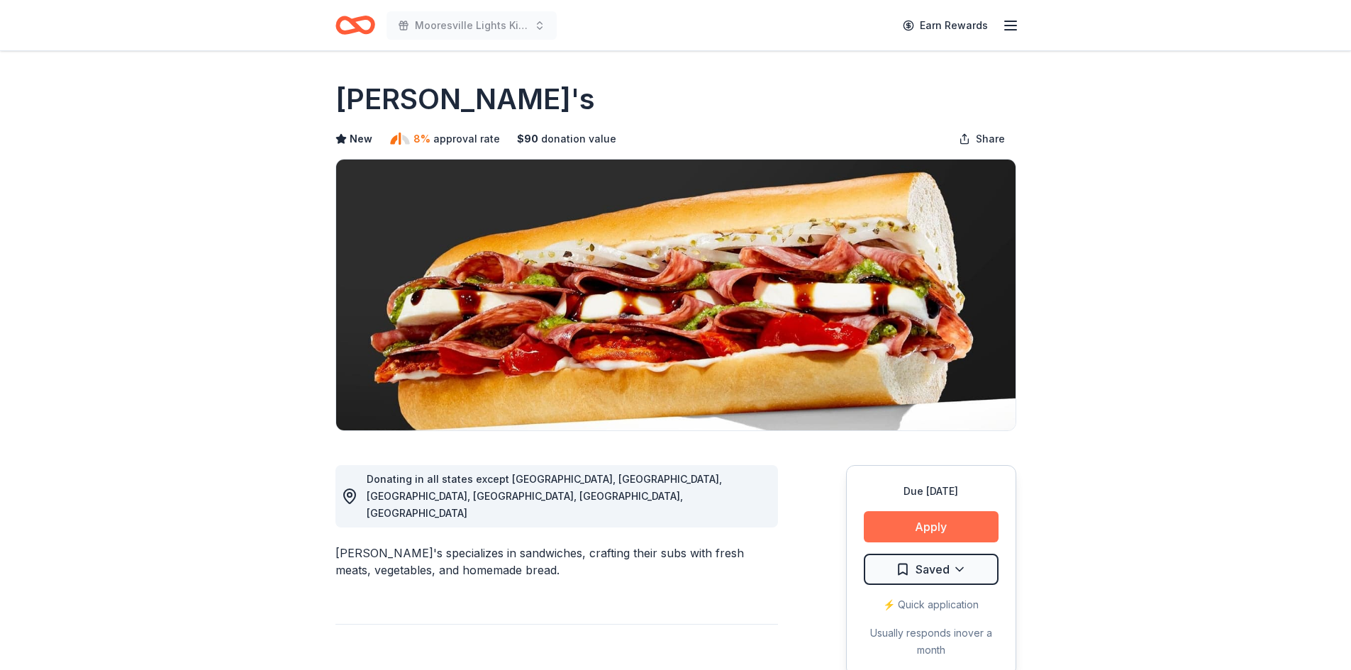
click at [923, 518] on button "Apply" at bounding box center [931, 526] width 135 height 31
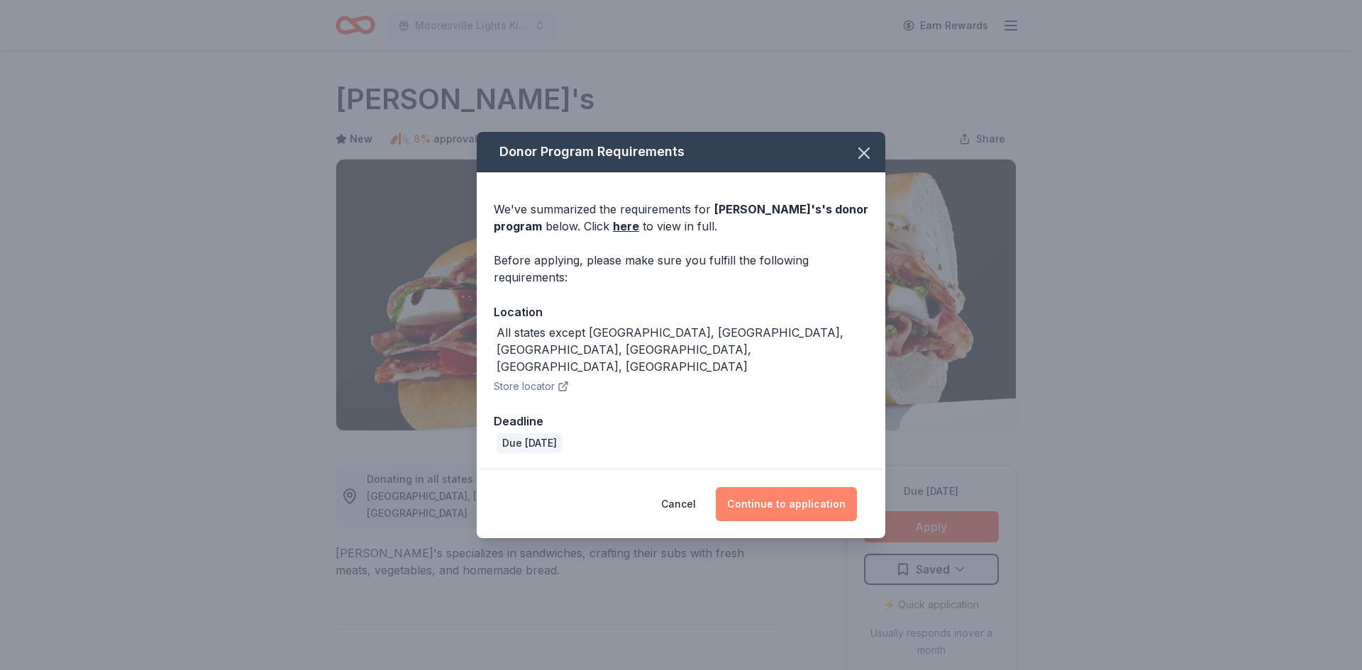
click at [767, 487] on button "Continue to application" at bounding box center [785, 504] width 141 height 34
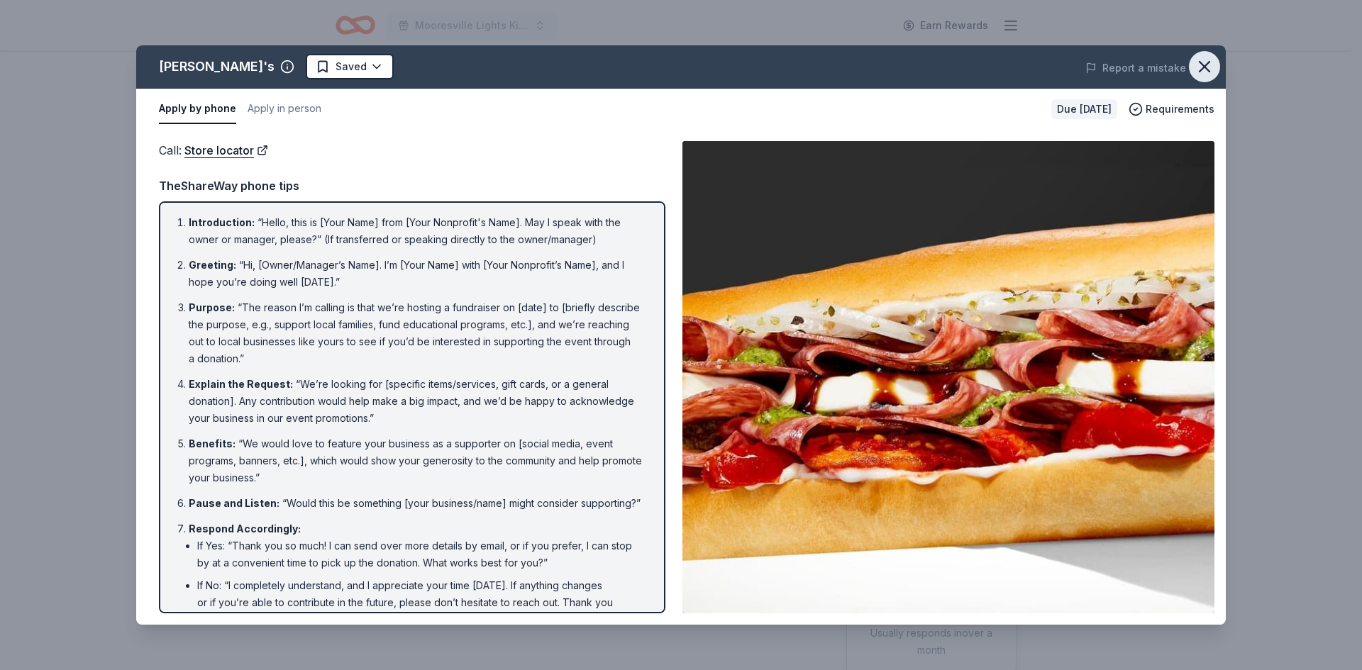
click at [1203, 65] on icon "button" at bounding box center [1204, 67] width 20 height 20
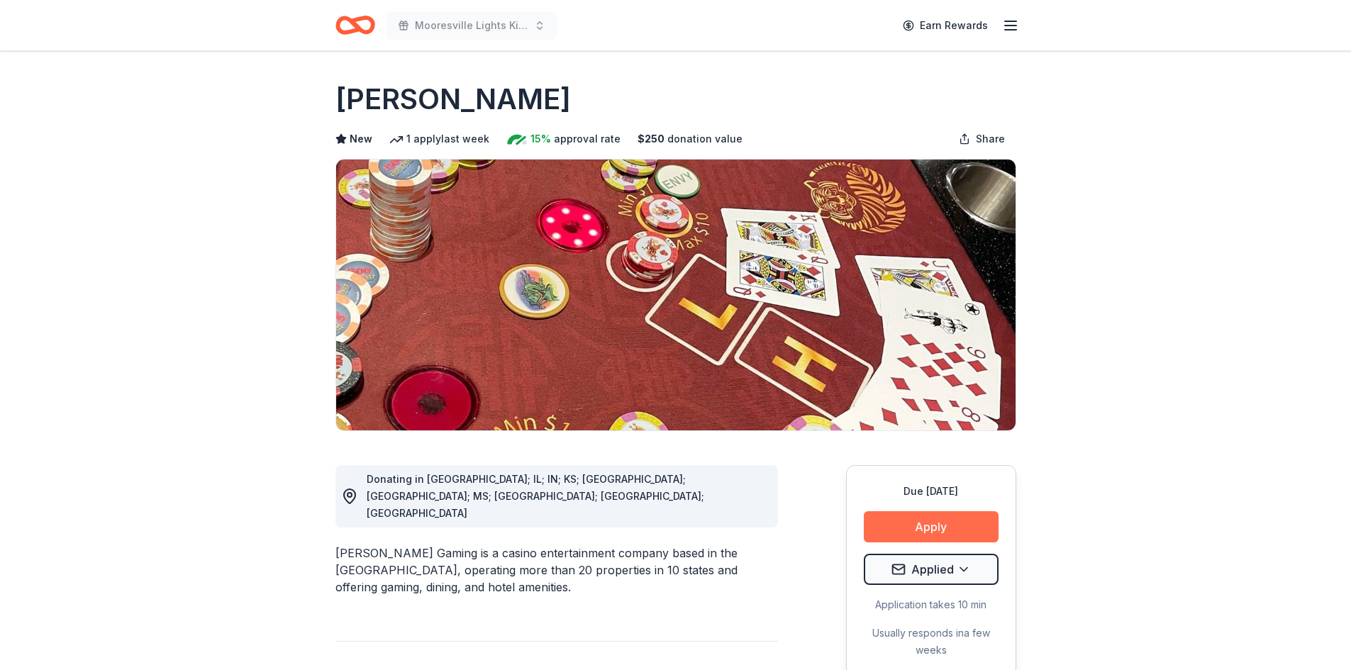
click at [930, 523] on button "Apply" at bounding box center [931, 526] width 135 height 31
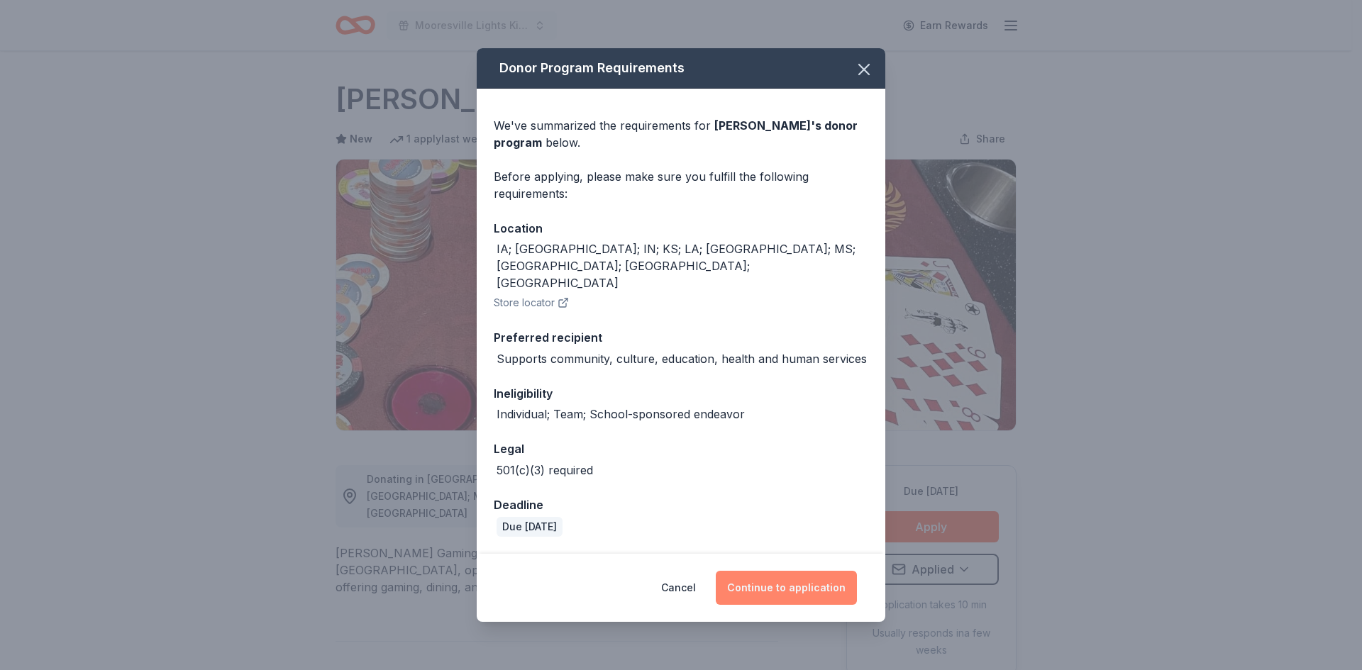
click at [762, 571] on button "Continue to application" at bounding box center [785, 588] width 141 height 34
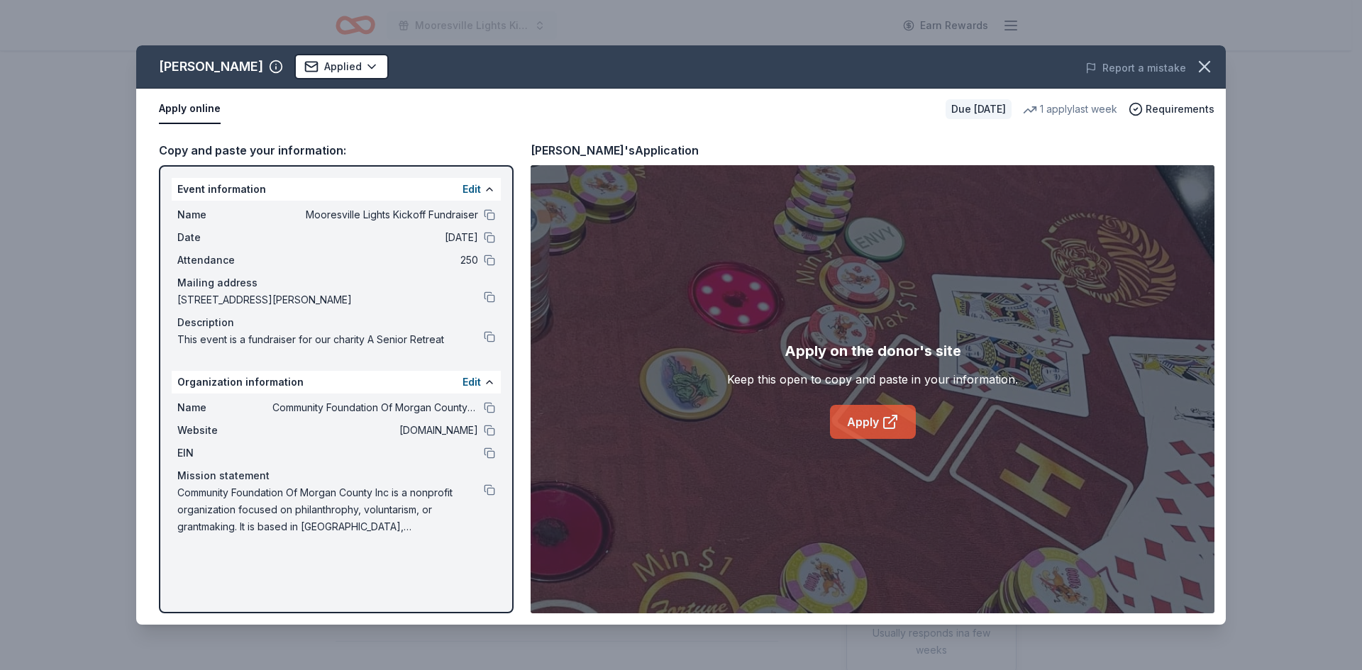
click at [850, 421] on link "Apply" at bounding box center [873, 422] width 86 height 34
drag, startPoint x: 1196, startPoint y: 66, endPoint x: 1032, endPoint y: 6, distance: 174.5
click at [1196, 67] on icon "button" at bounding box center [1204, 67] width 20 height 20
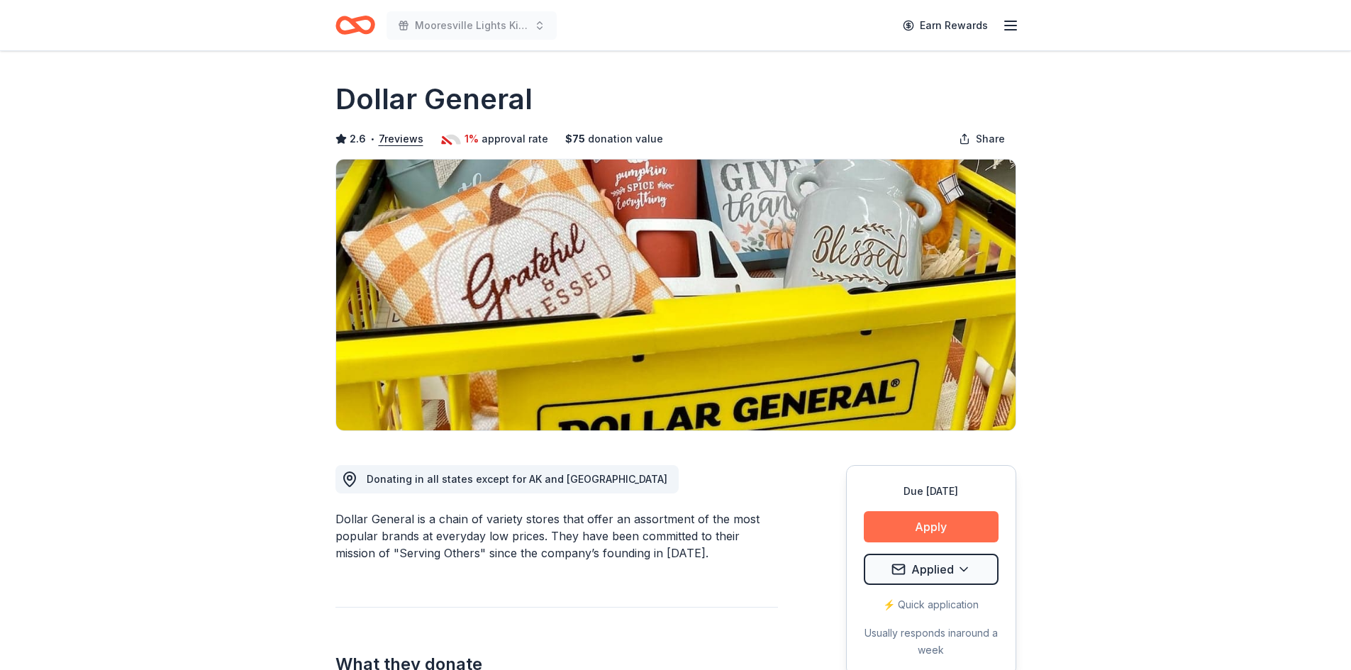
click at [923, 520] on button "Apply" at bounding box center [931, 526] width 135 height 31
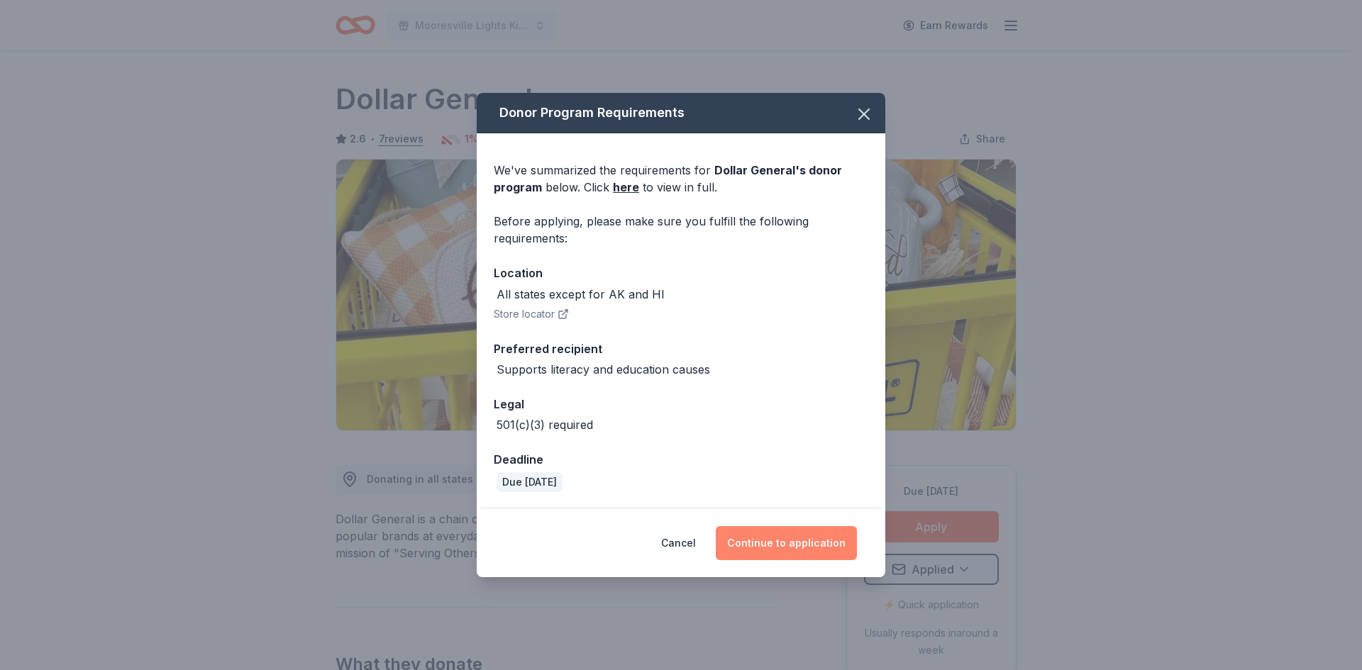
click at [800, 544] on button "Continue to application" at bounding box center [785, 543] width 141 height 34
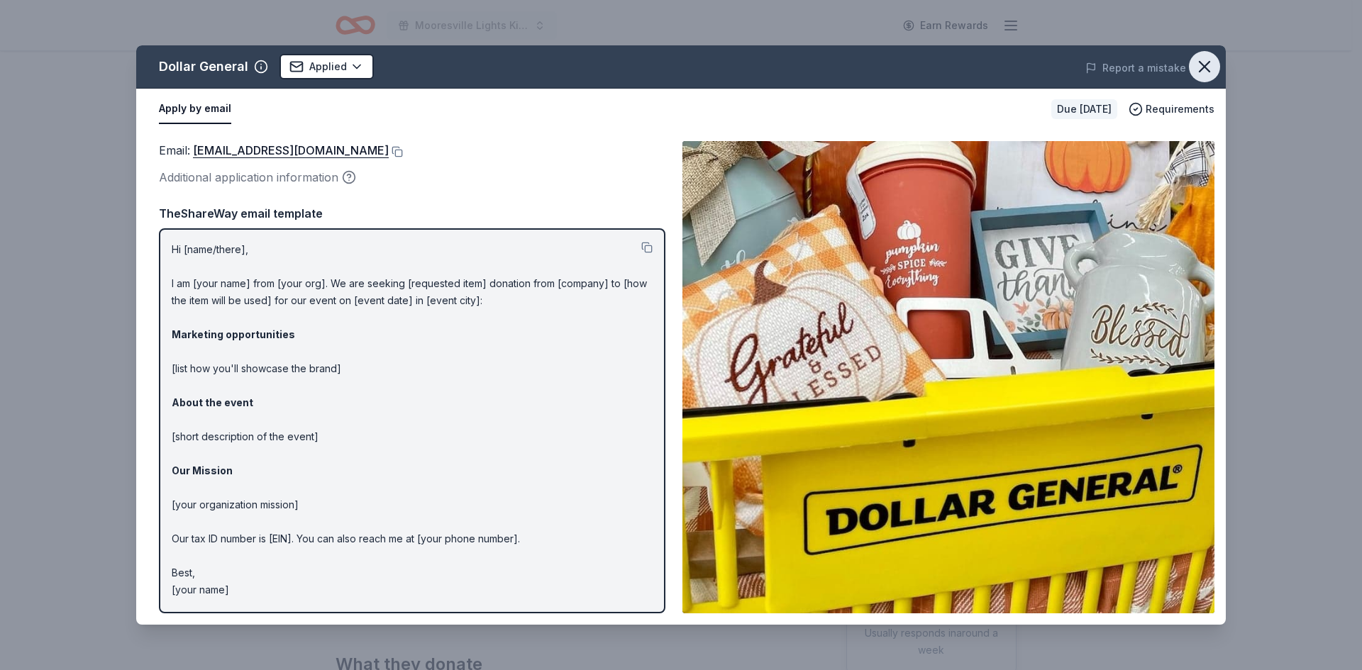
click at [1192, 70] on button "button" at bounding box center [1203, 66] width 31 height 31
